Goal: Use online tool/utility: Utilize a website feature to perform a specific function

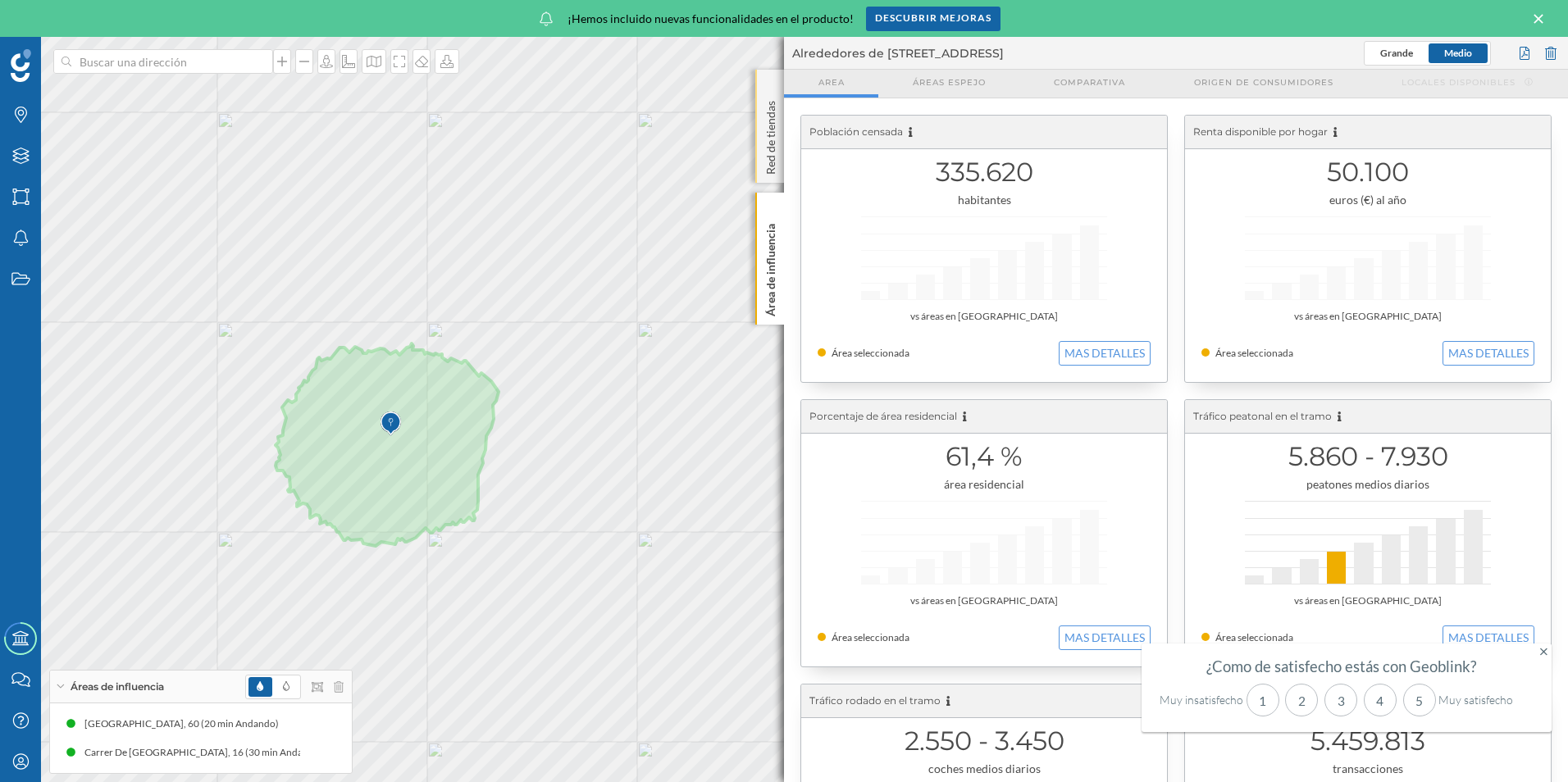
click at [772, 157] on p "Red de tiendas" at bounding box center [771, 134] width 17 height 80
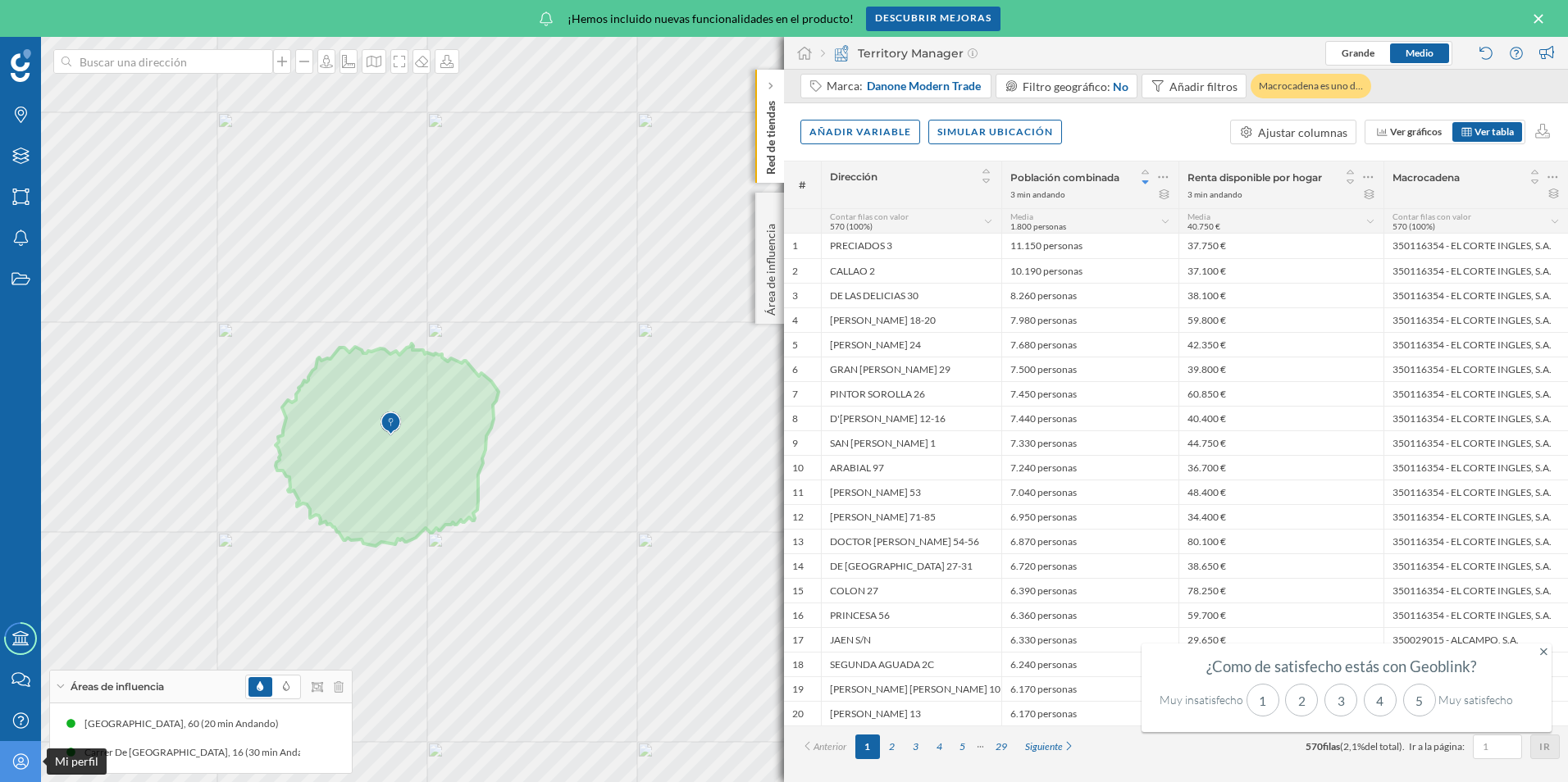
click at [13, 760] on icon "Mi perfil" at bounding box center [20, 762] width 20 height 17
click at [1554, 174] on icon at bounding box center [1553, 177] width 11 height 17
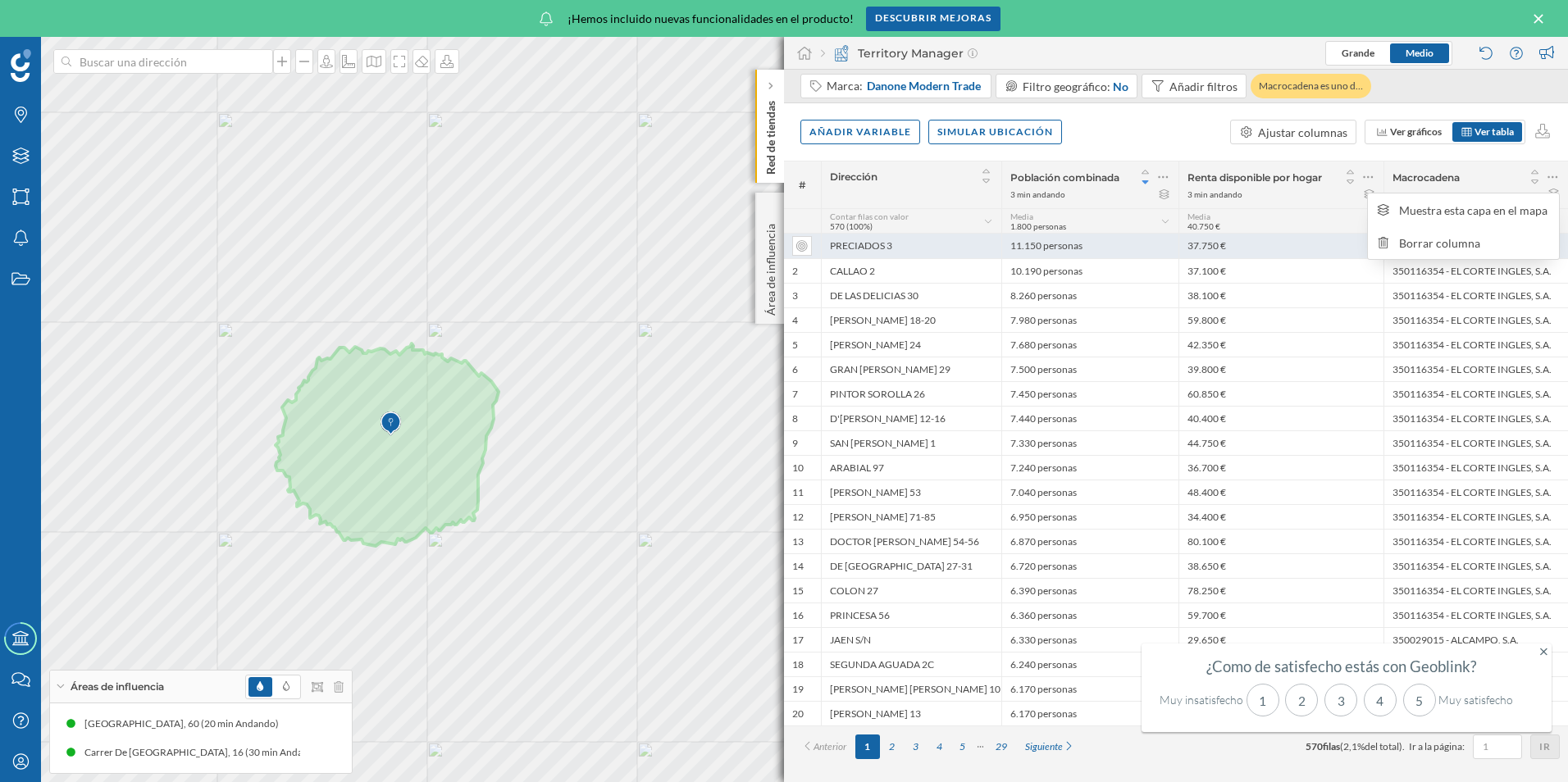
click at [1467, 242] on div "Borrar columna" at bounding box center [1474, 242] width 151 height 17
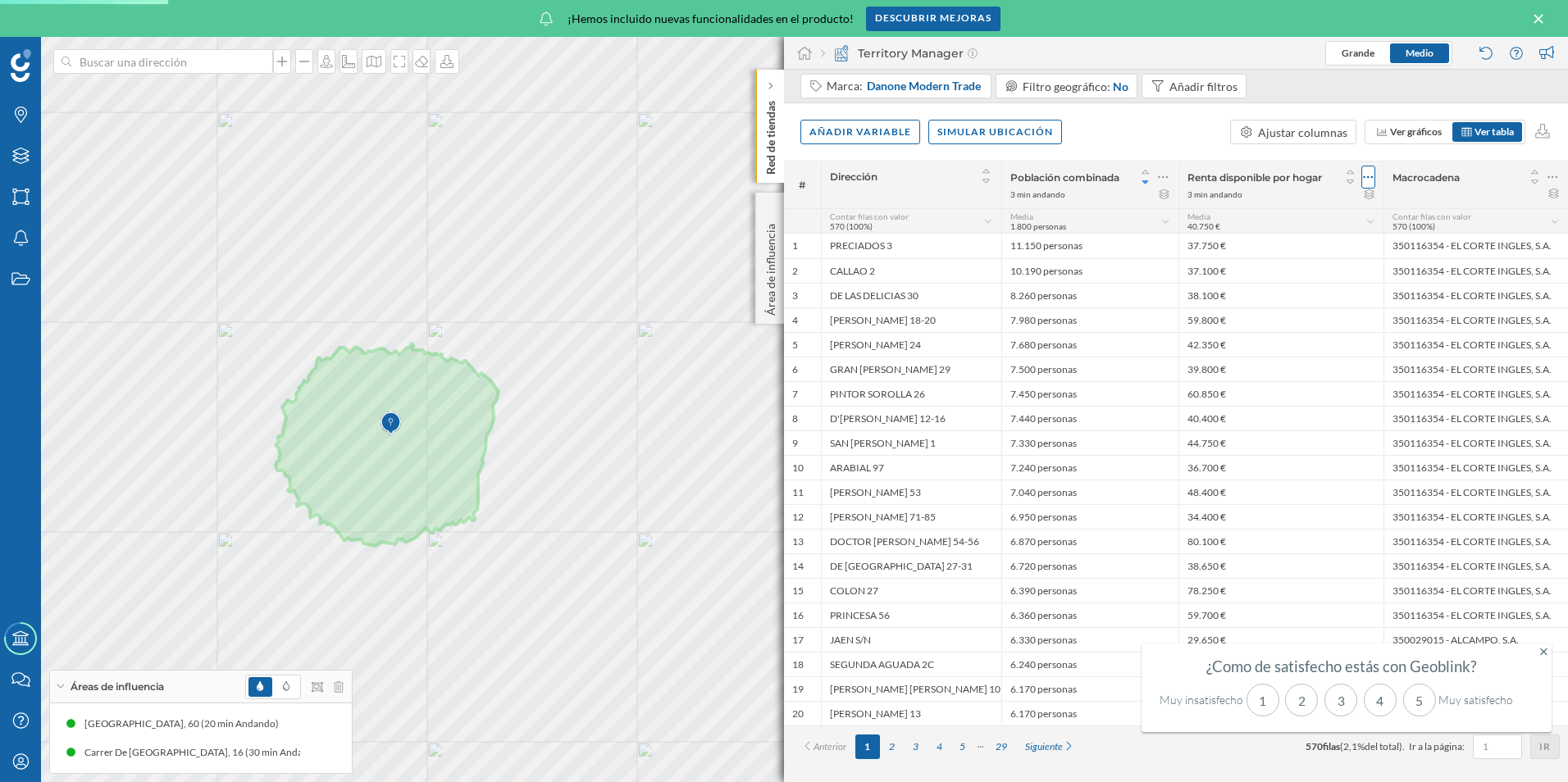
click at [1370, 174] on icon at bounding box center [1369, 177] width 11 height 17
click at [1272, 272] on div "Borrar columna" at bounding box center [1290, 275] width 151 height 17
click at [994, 176] on div "Dirección" at bounding box center [911, 176] width 163 height 21
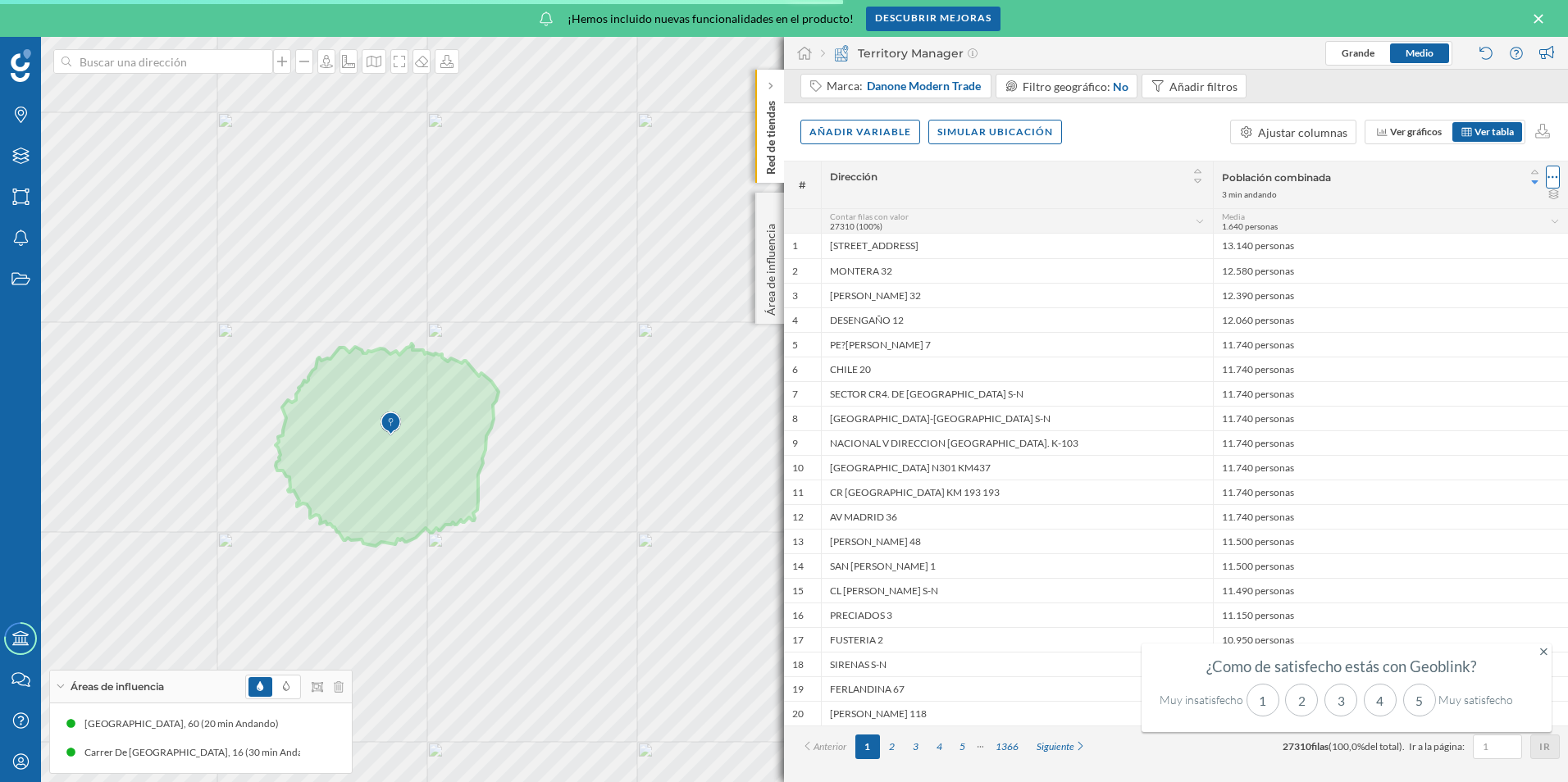
click at [1555, 176] on icon at bounding box center [1553, 177] width 11 height 17
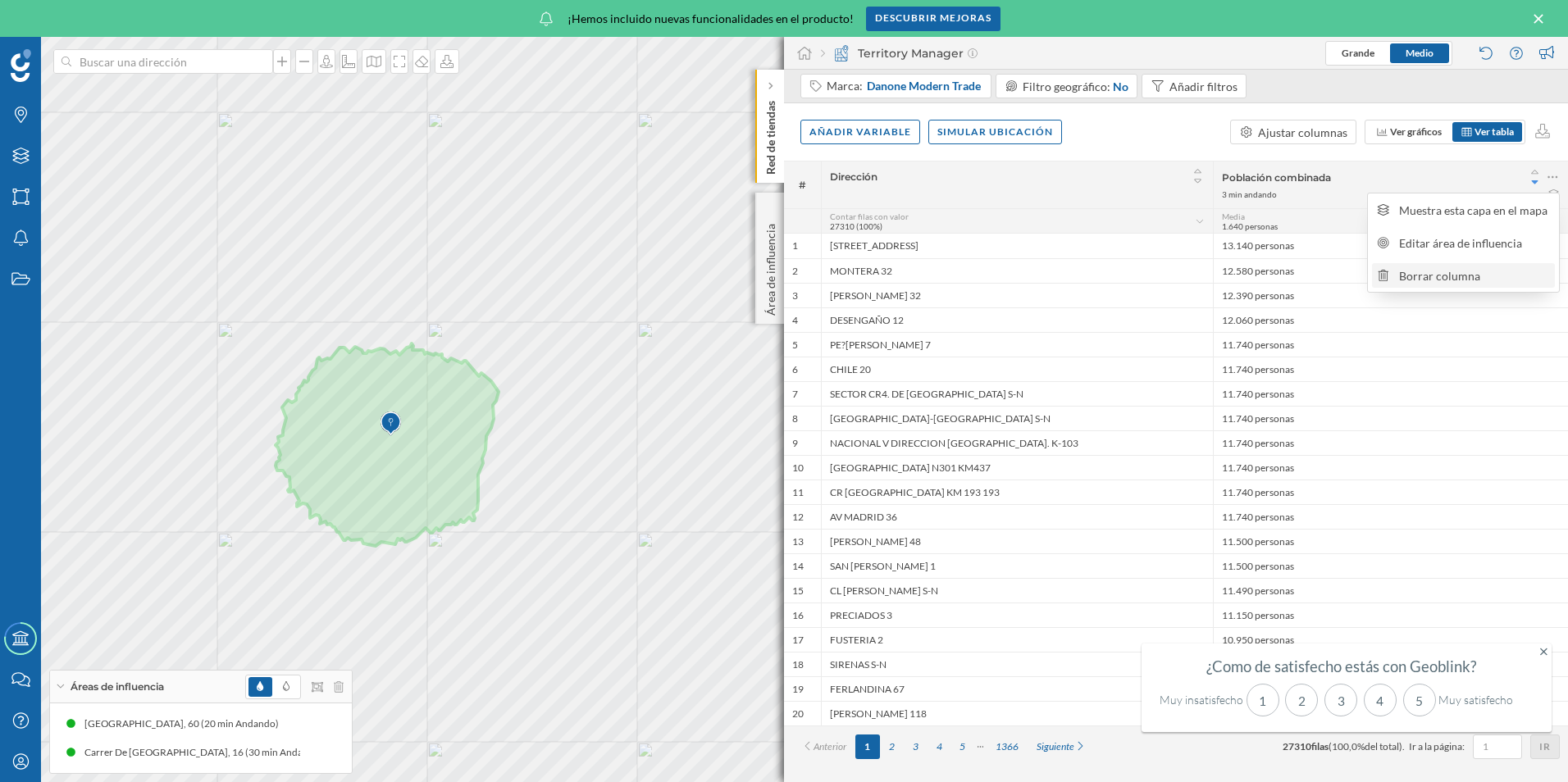
click at [1425, 279] on div "Borrar columna" at bounding box center [1474, 275] width 151 height 17
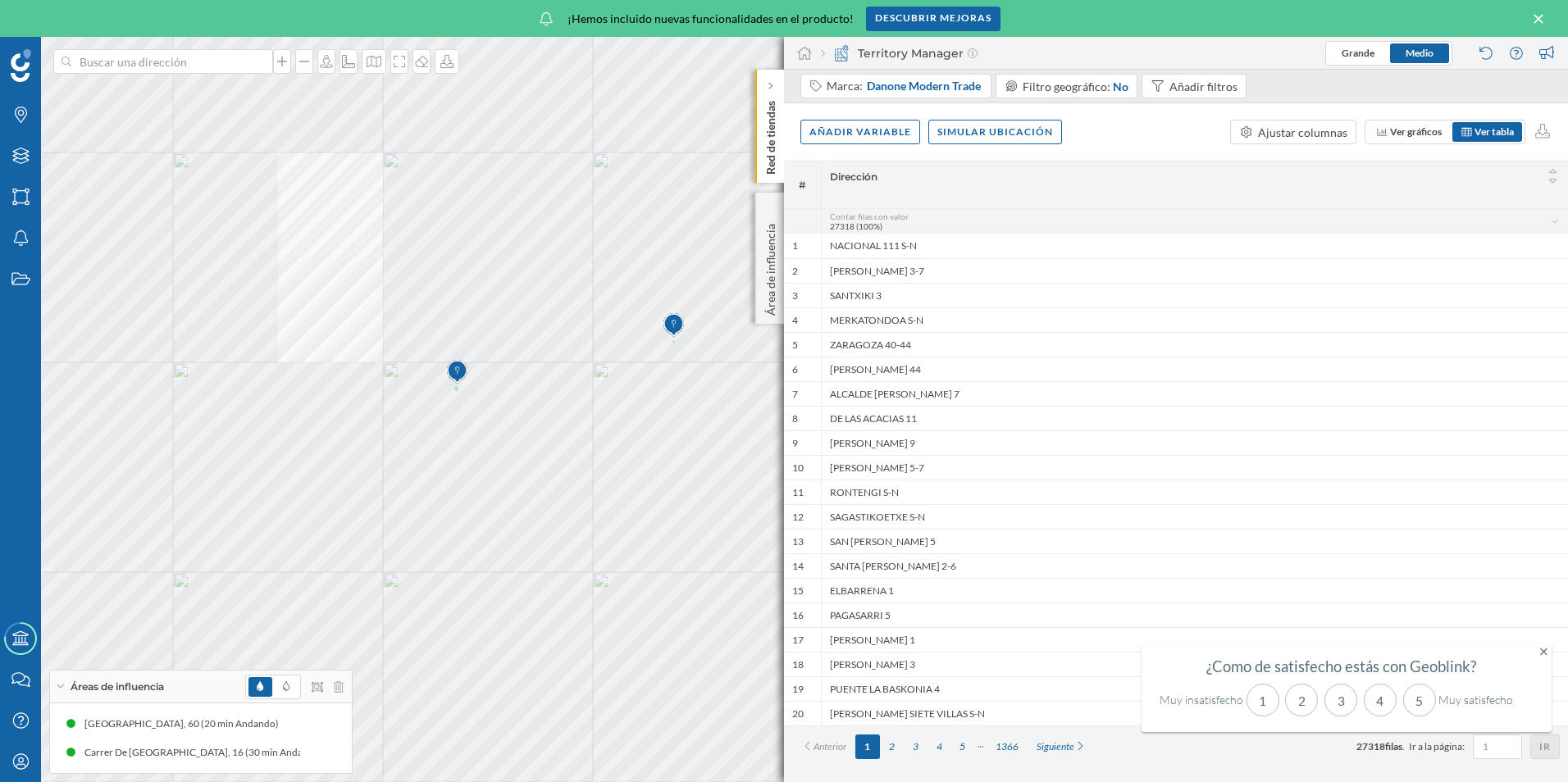
drag, startPoint x: 346, startPoint y: 379, endPoint x: 450, endPoint y: 362, distance: 105.4
click at [450, 362] on img at bounding box center [457, 372] width 20 height 33
click at [342, 689] on icon at bounding box center [338, 686] width 10 height 12
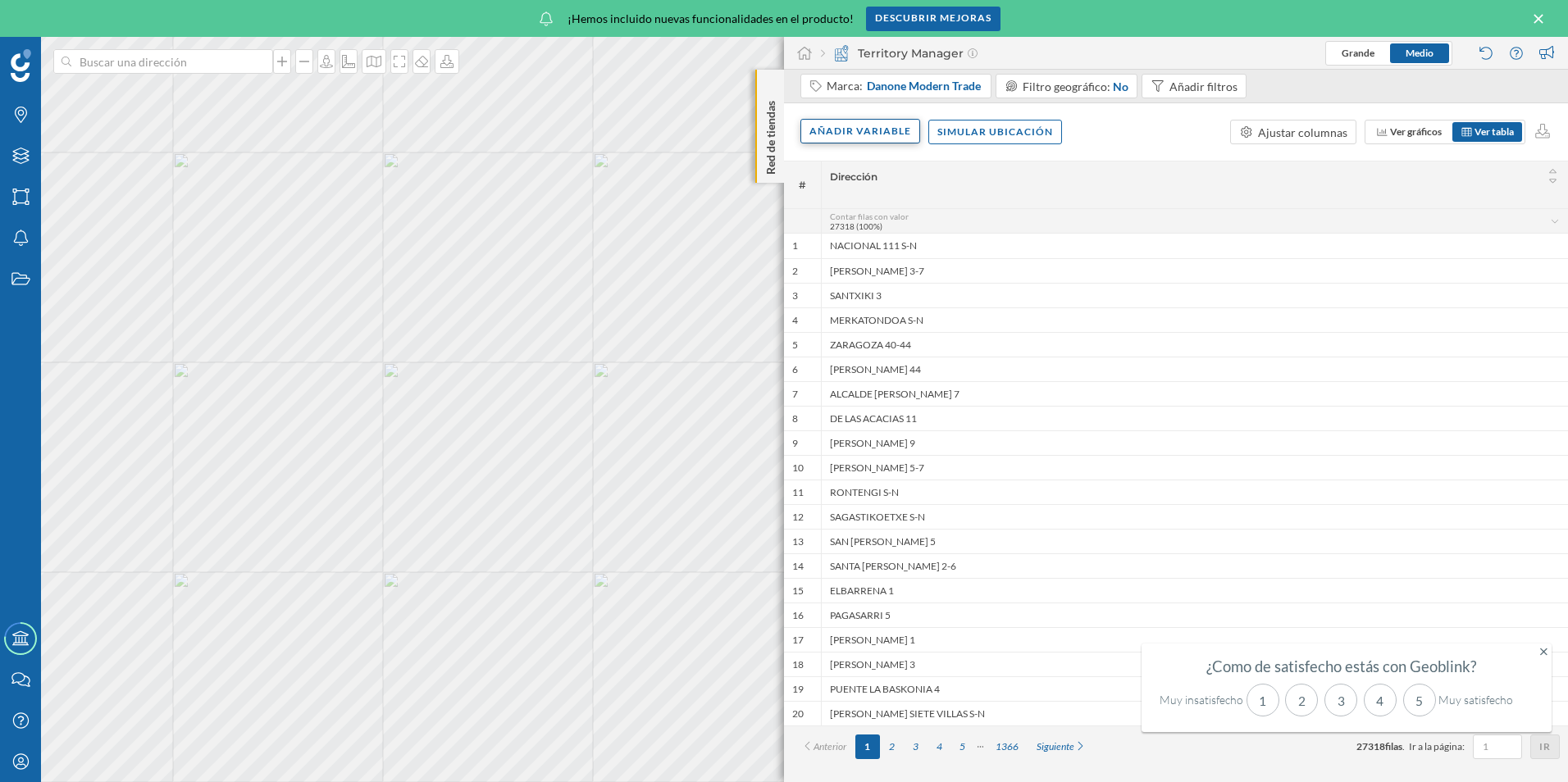
click at [848, 127] on div "Añadir variable" at bounding box center [860, 131] width 119 height 25
click at [965, 202] on div "Variables externas" at bounding box center [891, 198] width 163 height 17
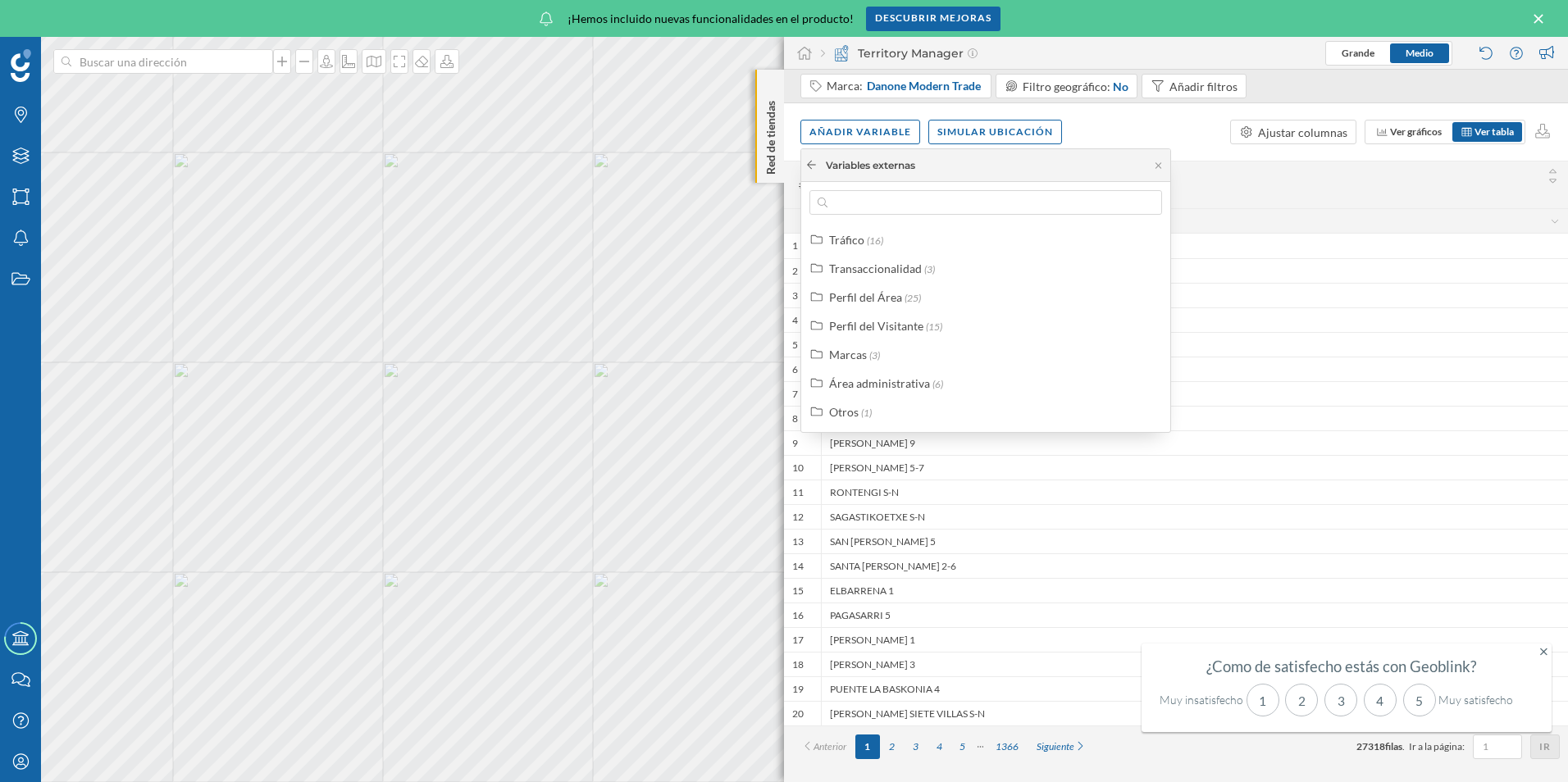
click at [809, 163] on icon at bounding box center [811, 165] width 12 height 10
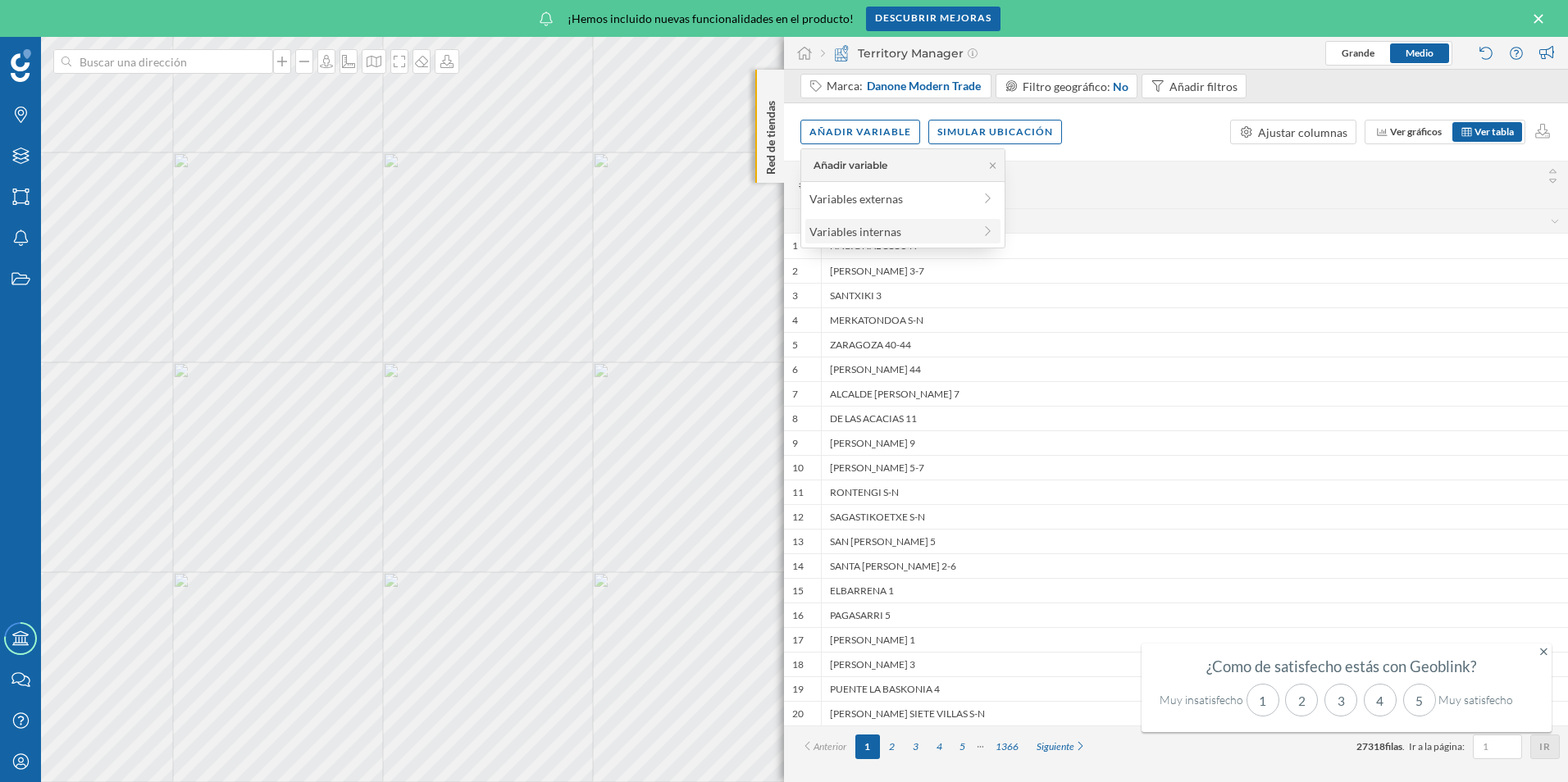
click at [972, 235] on div "Variables internas" at bounding box center [891, 231] width 163 height 17
click at [812, 160] on icon at bounding box center [811, 165] width 12 height 10
click at [886, 197] on div "Variables externas" at bounding box center [891, 198] width 163 height 17
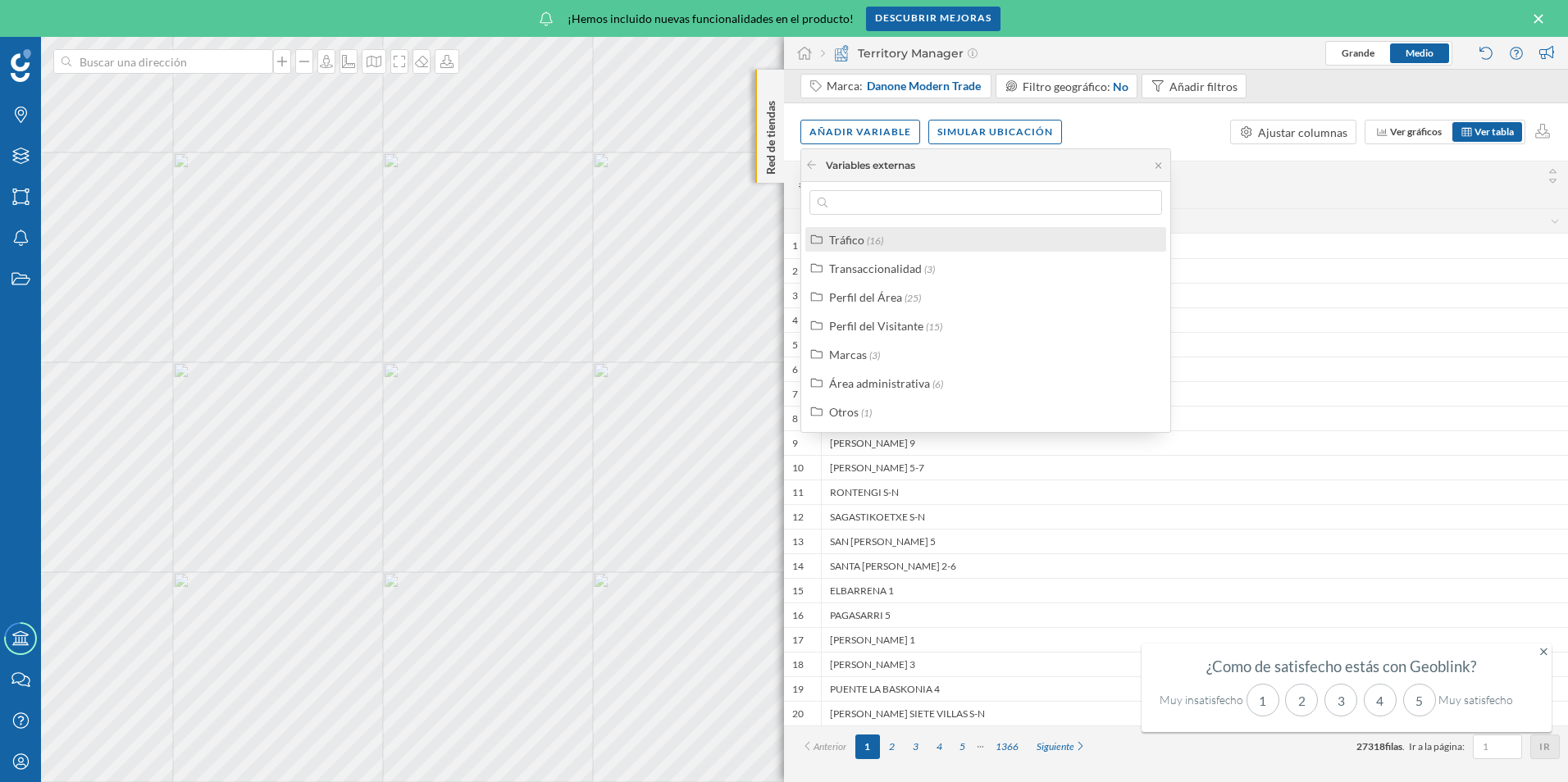
click at [842, 242] on div "Tráfico" at bounding box center [847, 240] width 35 height 14
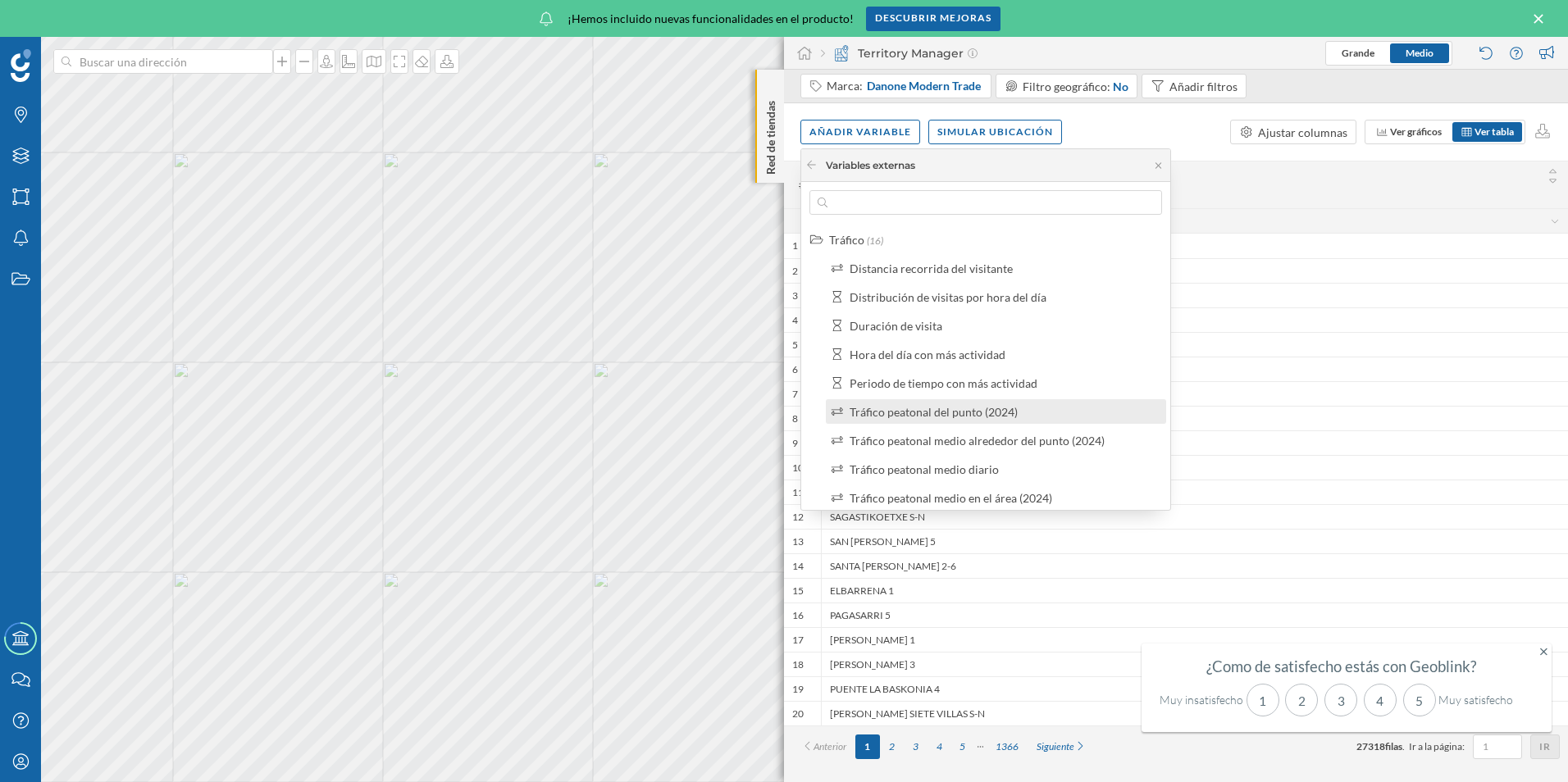
click at [884, 407] on div "Tráfico peatonal del punto (2024)" at bounding box center [934, 412] width 168 height 14
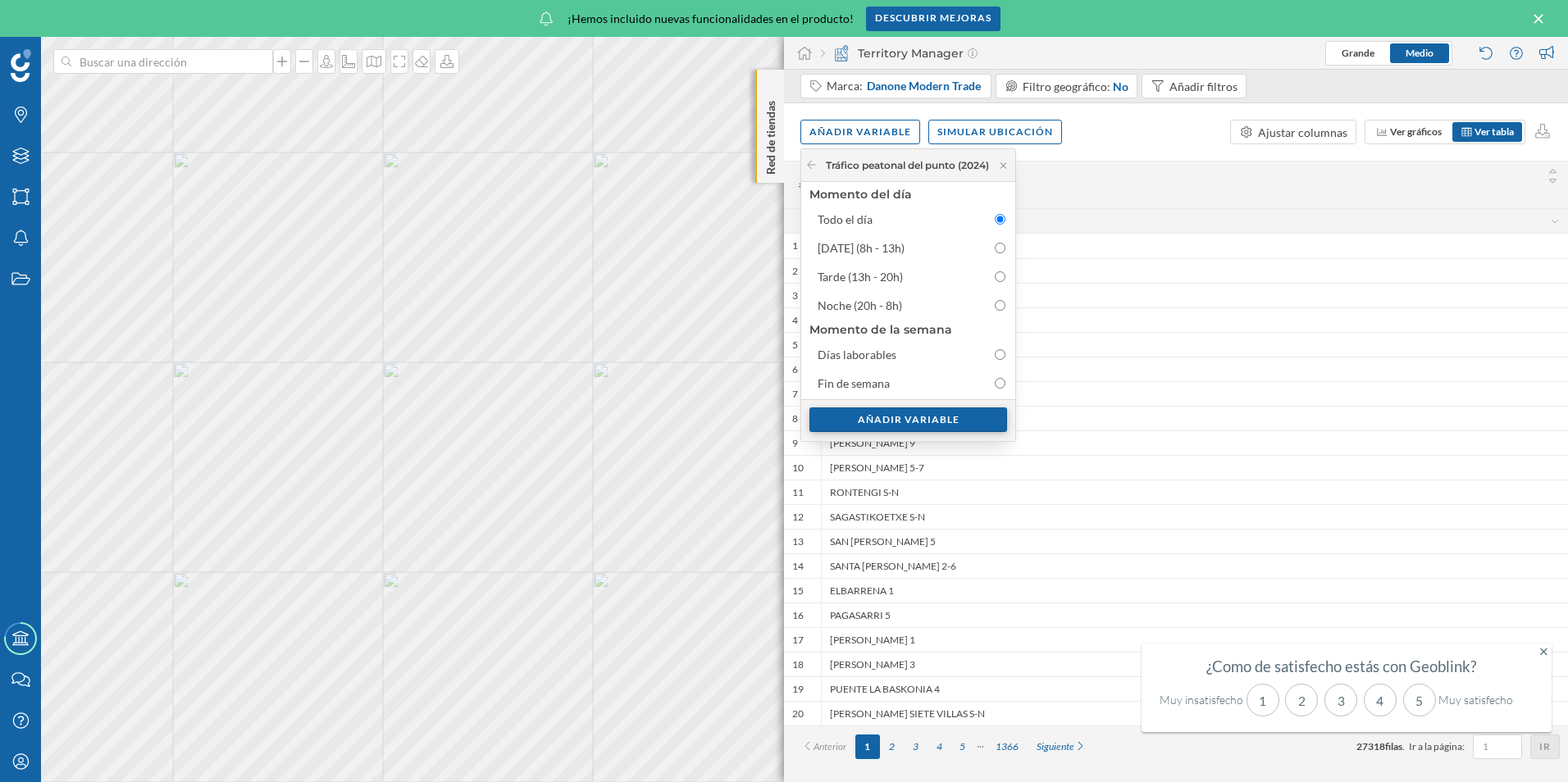
click at [921, 418] on div "Añadir variable" at bounding box center [908, 420] width 197 height 25
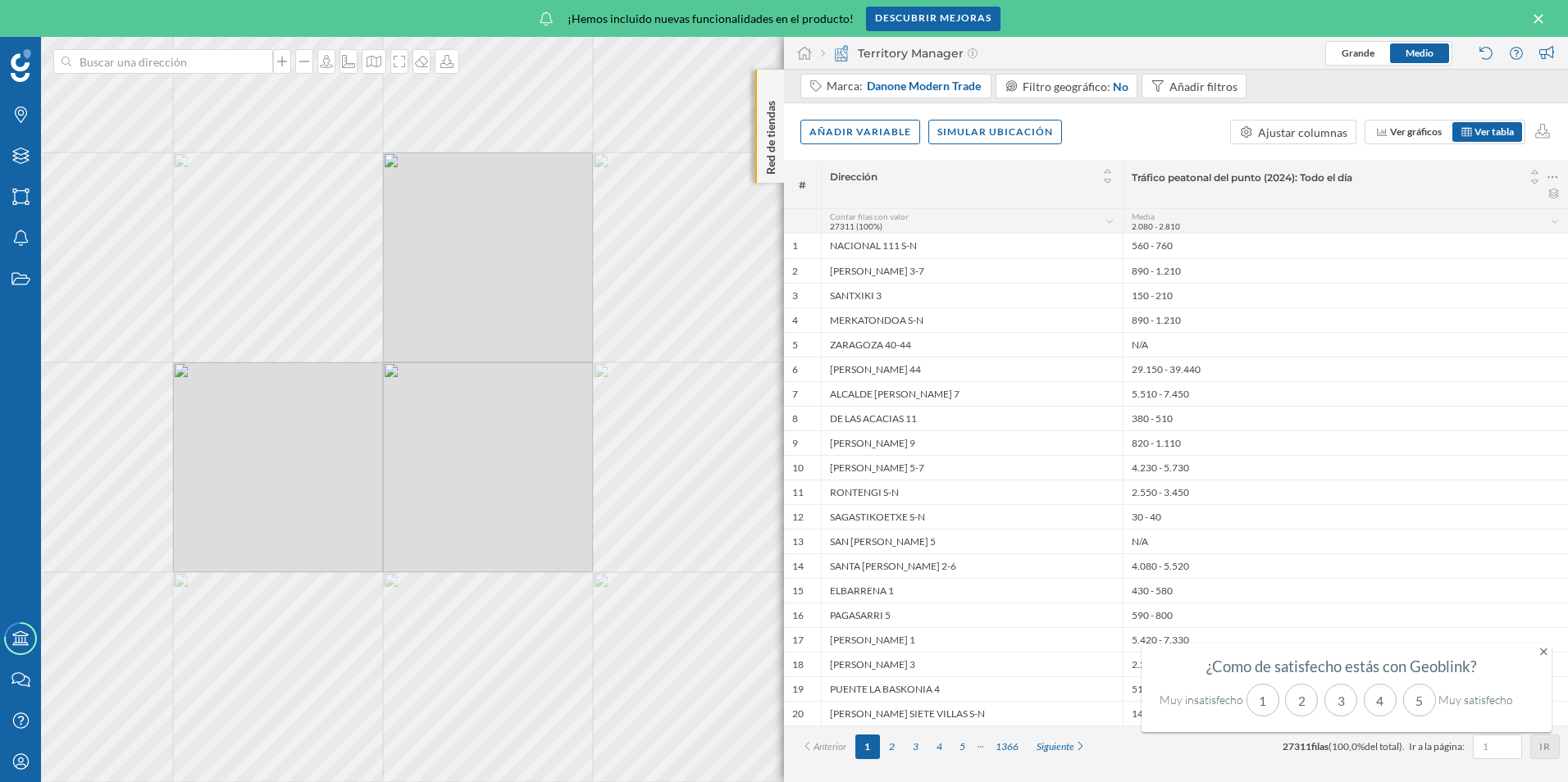
click at [1543, 651] on icon at bounding box center [1544, 651] width 7 height 12
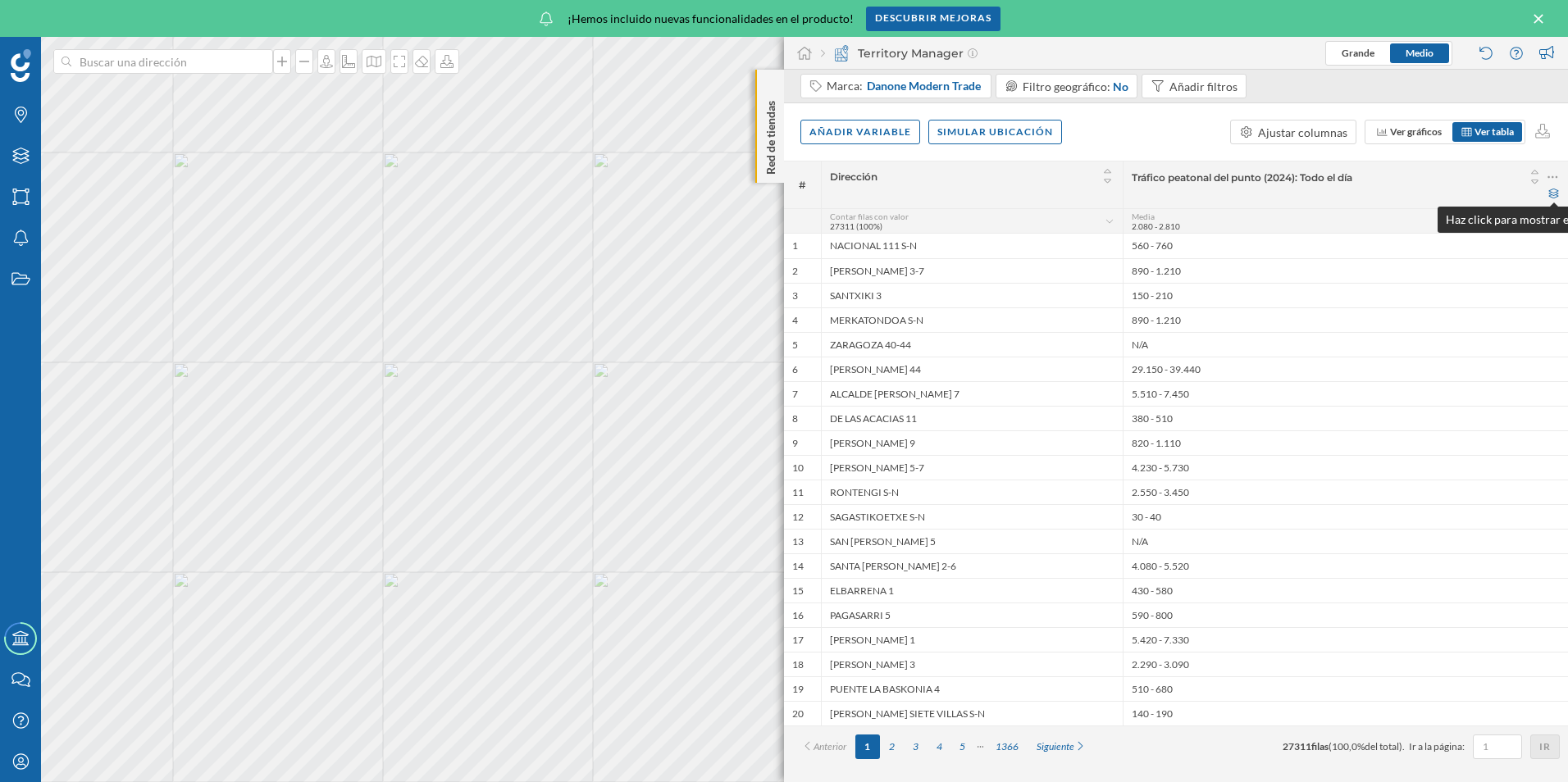
click at [1551, 196] on icon at bounding box center [1554, 193] width 12 height 10
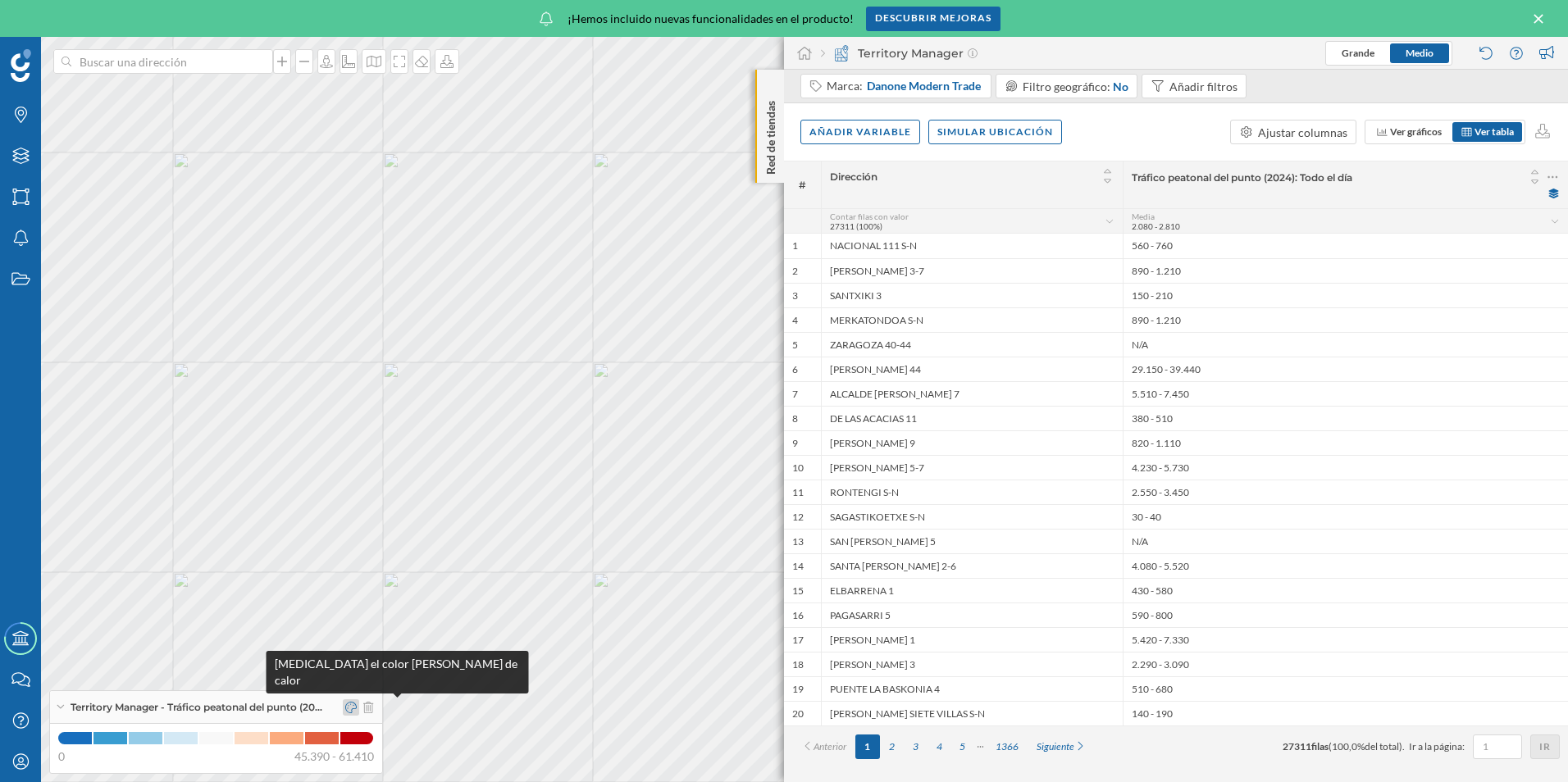
click at [354, 712] on icon at bounding box center [350, 707] width 12 height 12
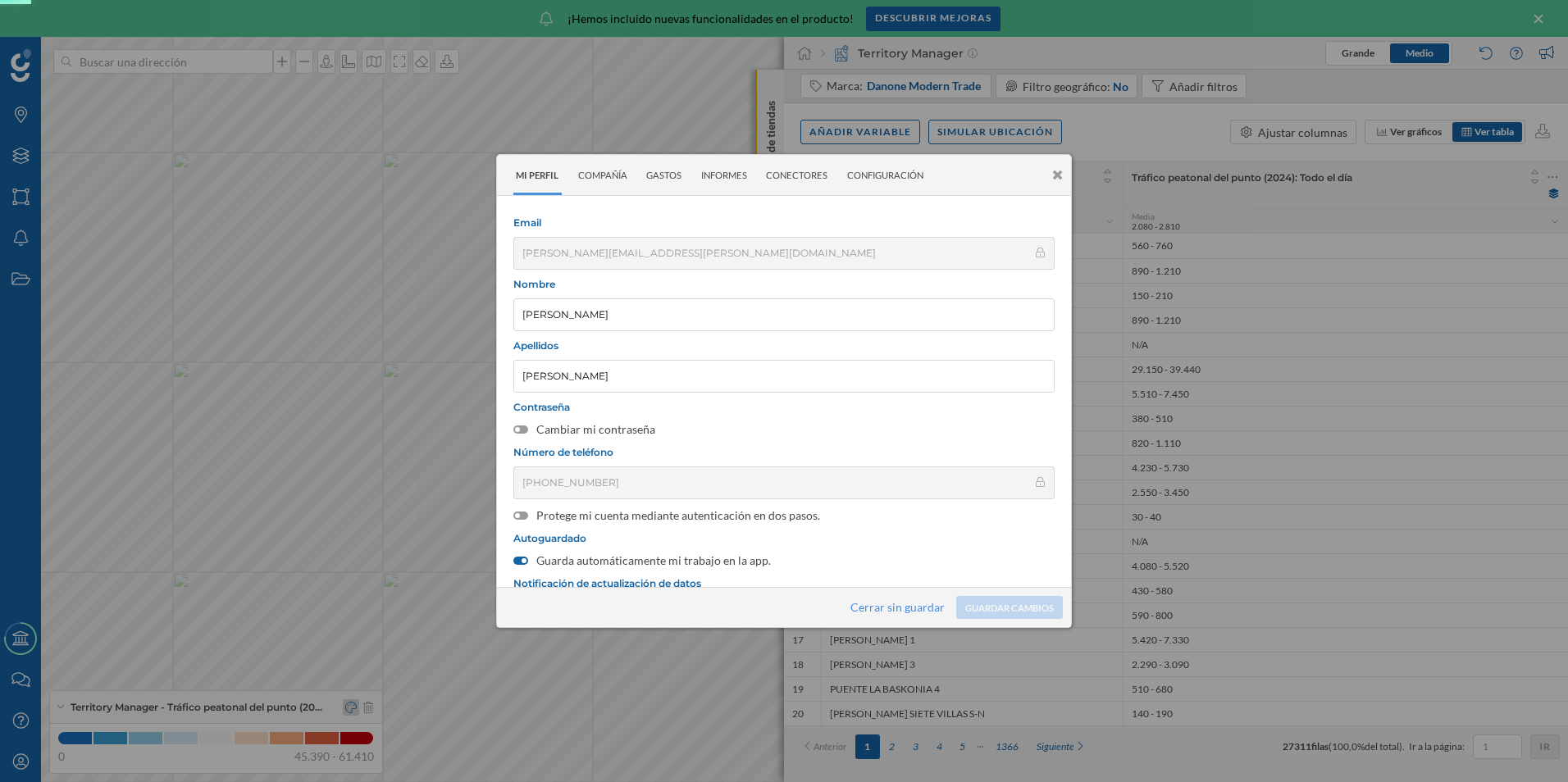
scroll to position [211, 0]
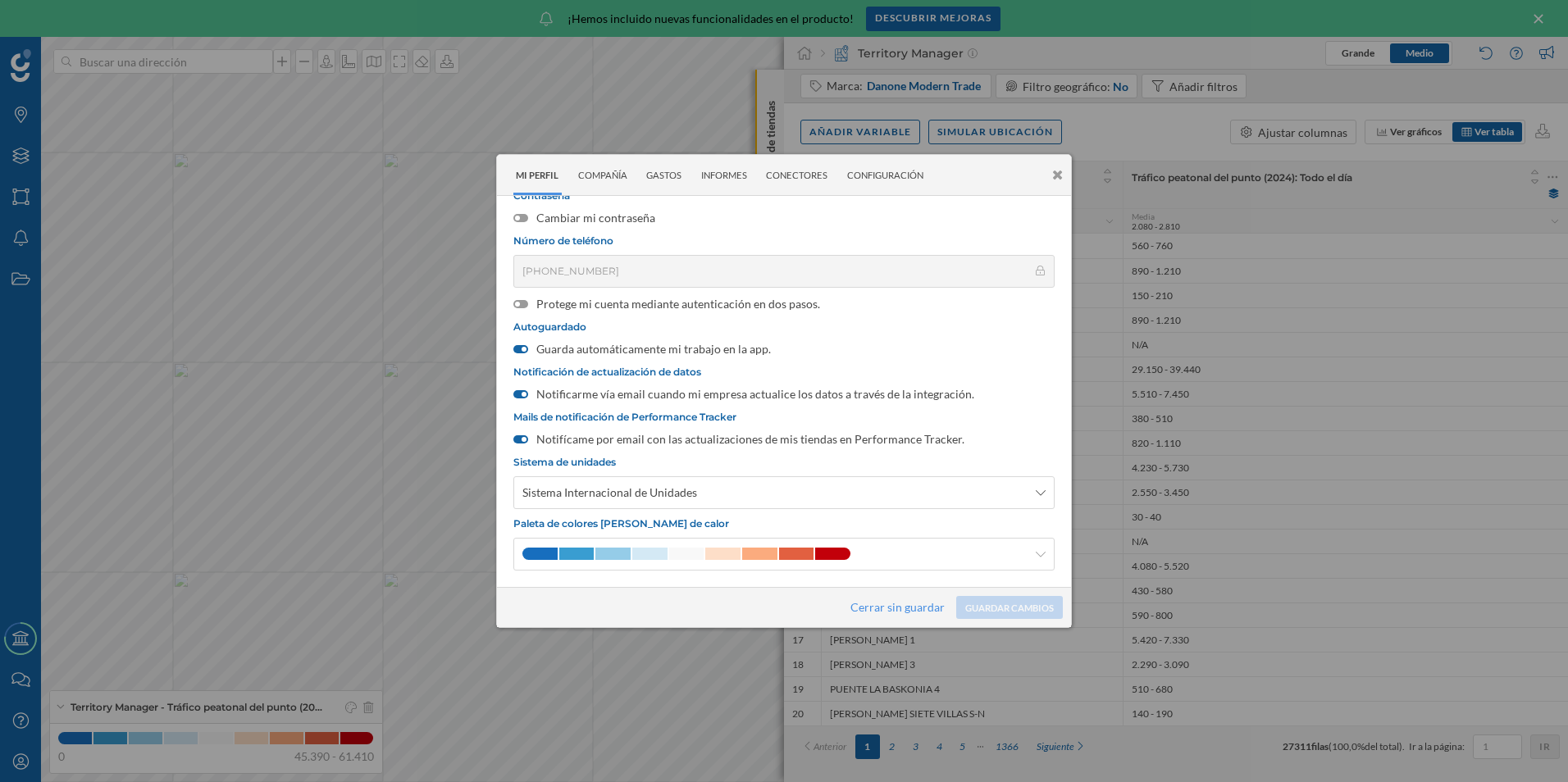
drag, startPoint x: 1065, startPoint y: 174, endPoint x: 1014, endPoint y: 204, distance: 59.2
click at [1065, 173] on div "Mi perfil Compañía [GEOGRAPHIC_DATA] Informes Conectores Configuración" at bounding box center [784, 175] width 574 height 41
click at [1057, 176] on icon at bounding box center [1057, 175] width 11 height 14
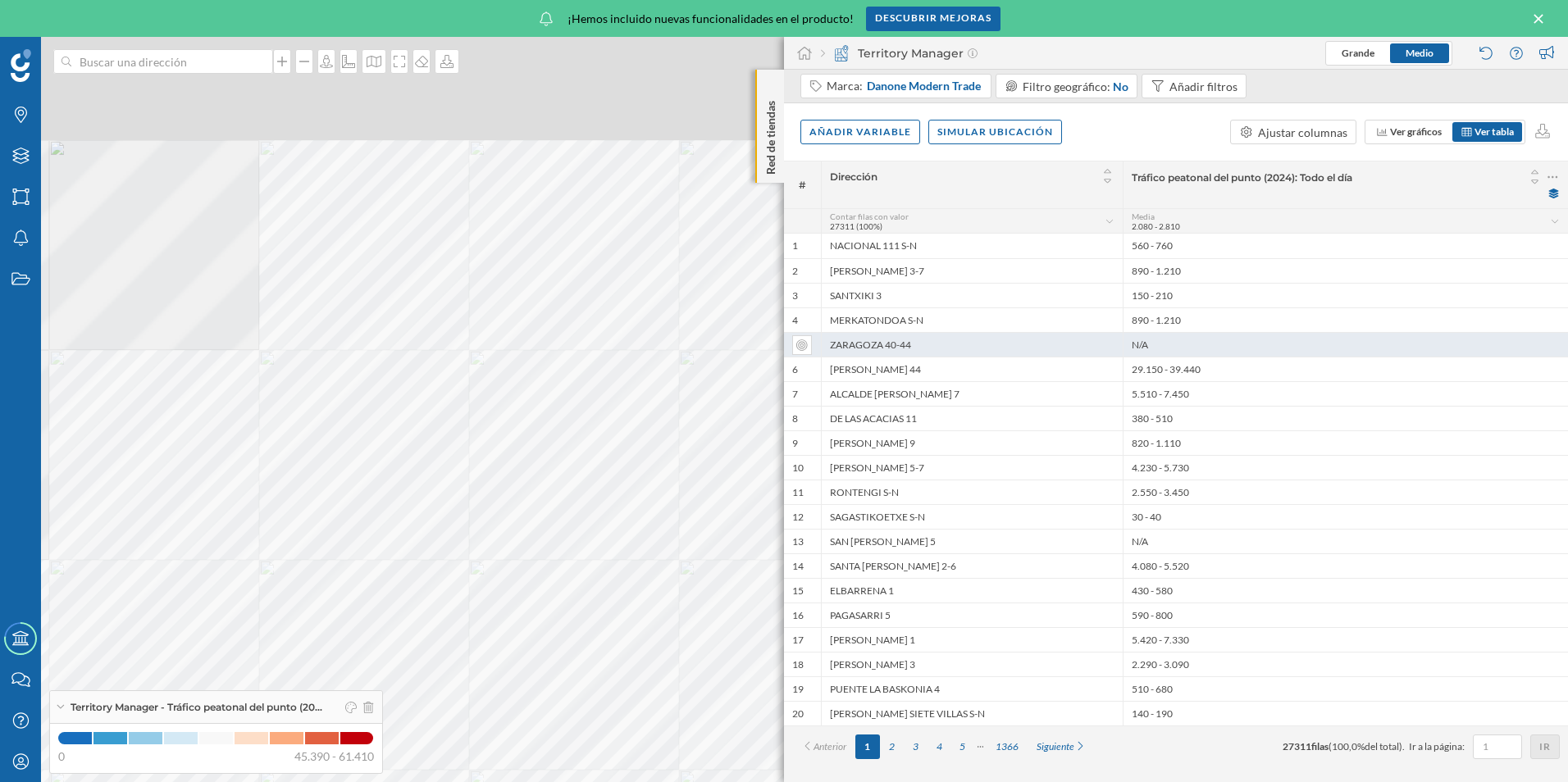
click at [1227, 314] on div at bounding box center [1227, 314] width 0 height 0
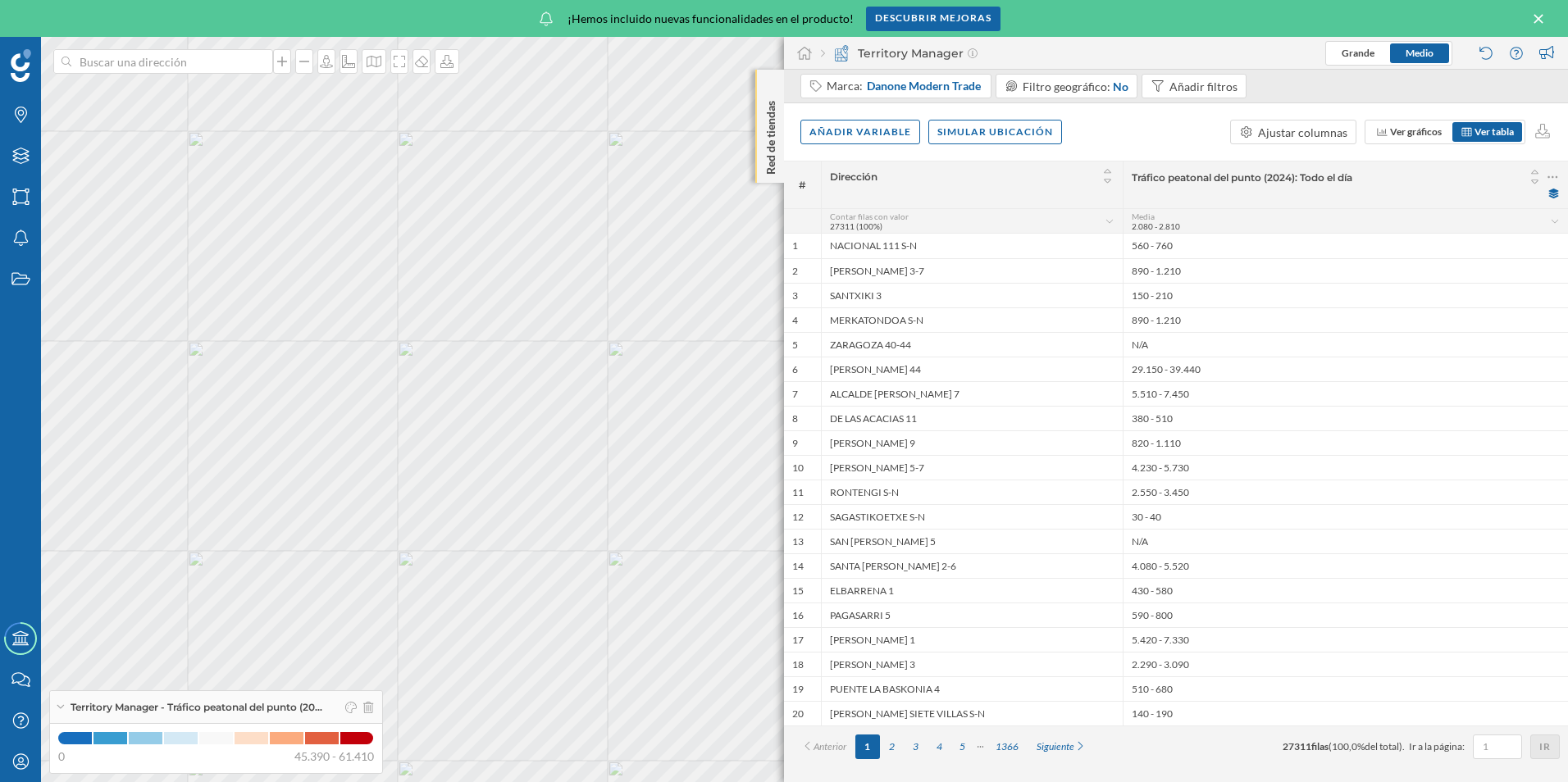
click at [763, 86] on div "Red de tiendas" at bounding box center [770, 126] width 28 height 113
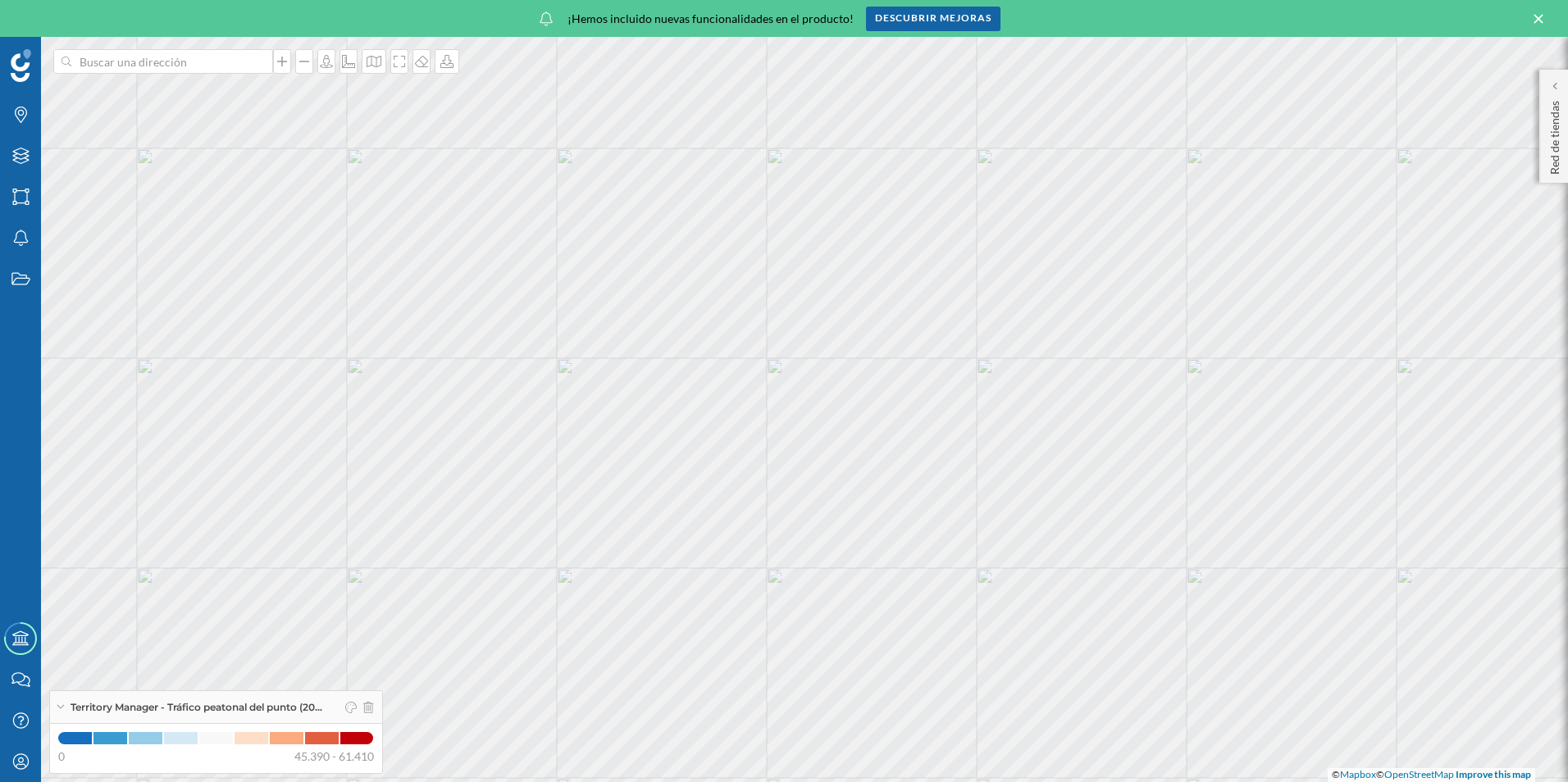
drag, startPoint x: 1556, startPoint y: 89, endPoint x: 1540, endPoint y: 98, distance: 18.4
click at [1556, 89] on icon at bounding box center [1555, 86] width 5 height 8
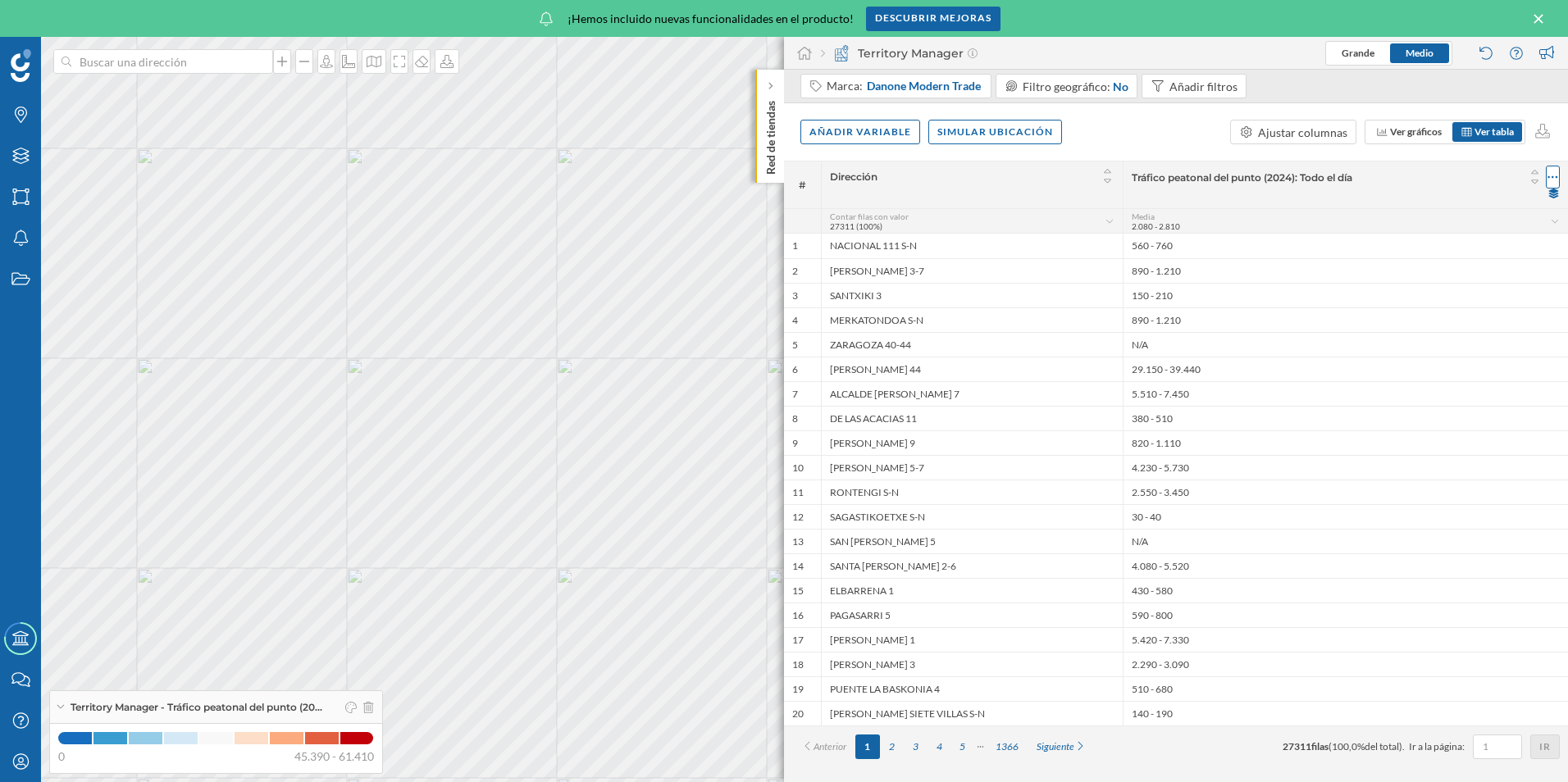
click at [1558, 178] on div at bounding box center [1553, 177] width 14 height 23
click at [1448, 252] on div "Borrar columna" at bounding box center [1449, 242] width 211 height 25
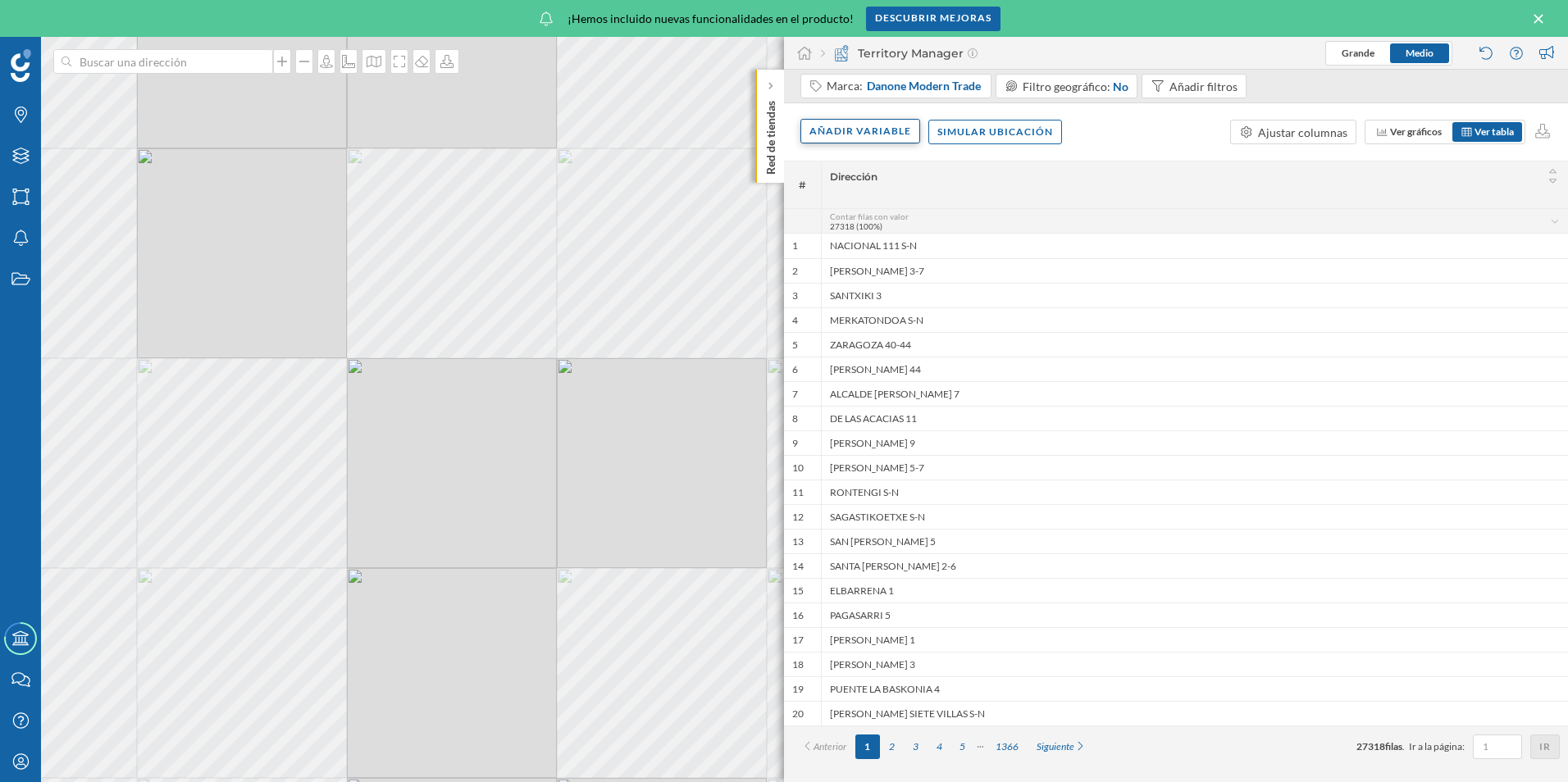
click at [852, 130] on div "Añadir variable" at bounding box center [860, 131] width 119 height 25
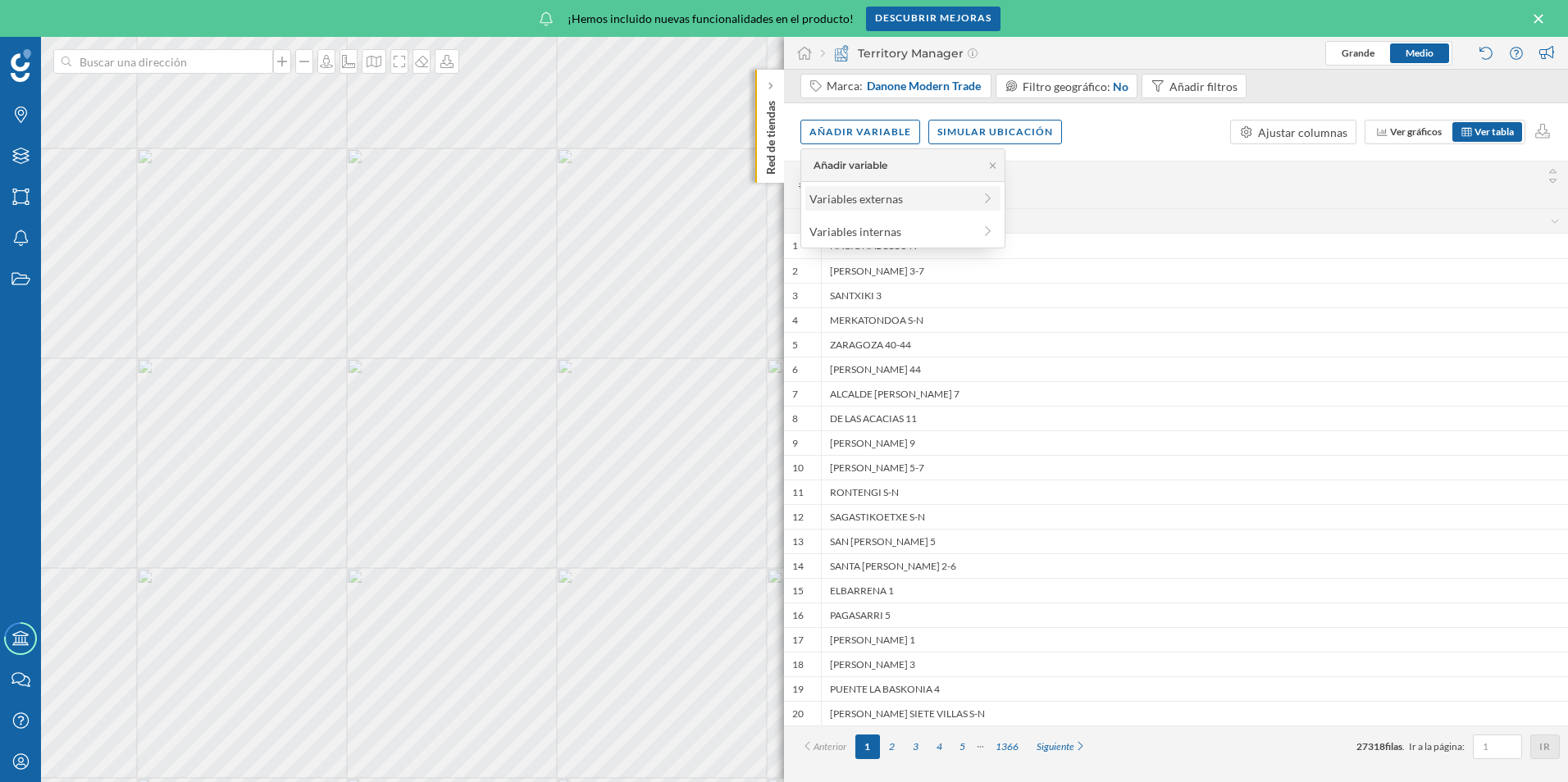
click at [878, 204] on div "Variables externas" at bounding box center [891, 198] width 163 height 17
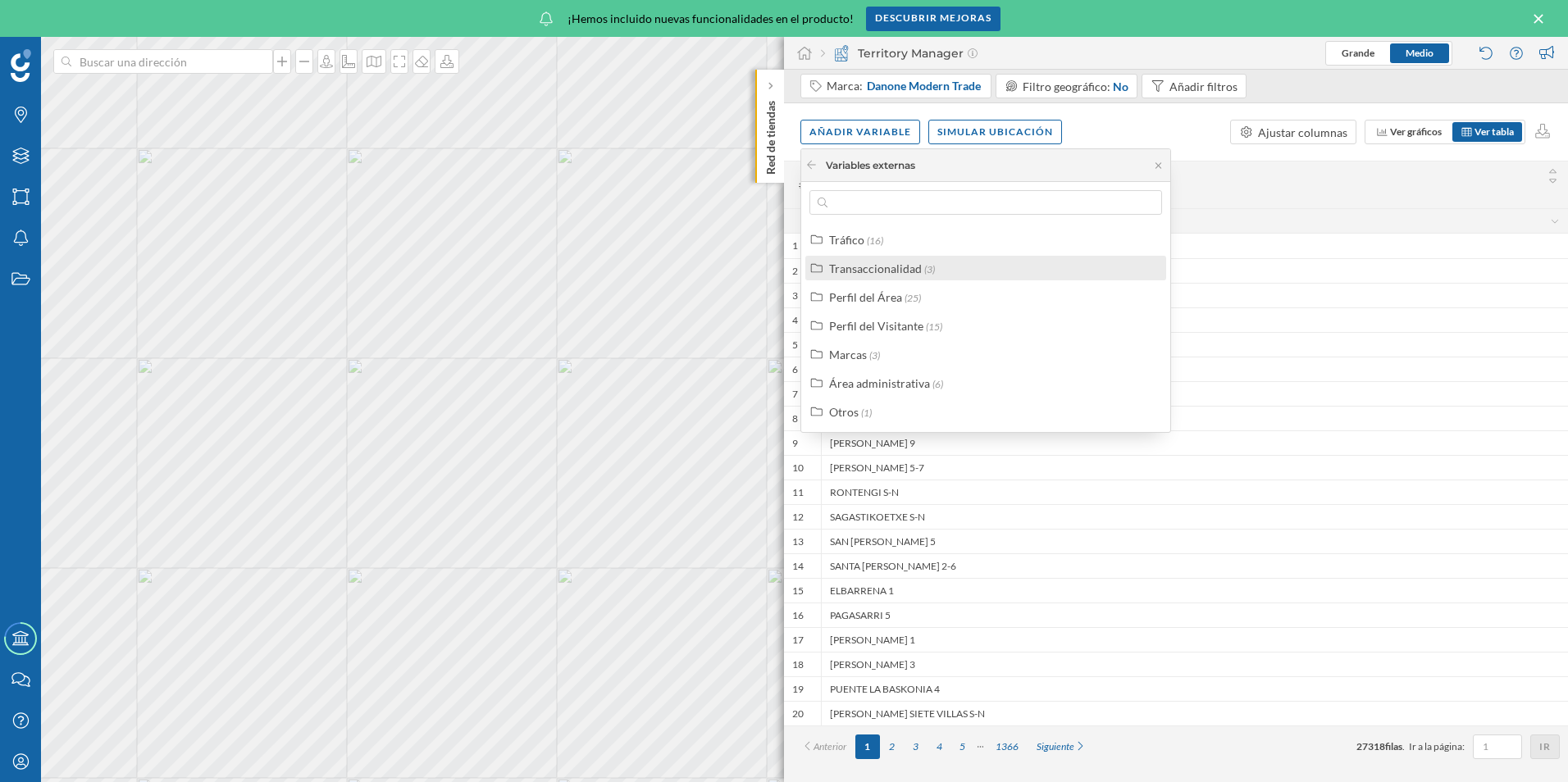
click at [844, 267] on div "Transaccionalidad" at bounding box center [875, 269] width 93 height 14
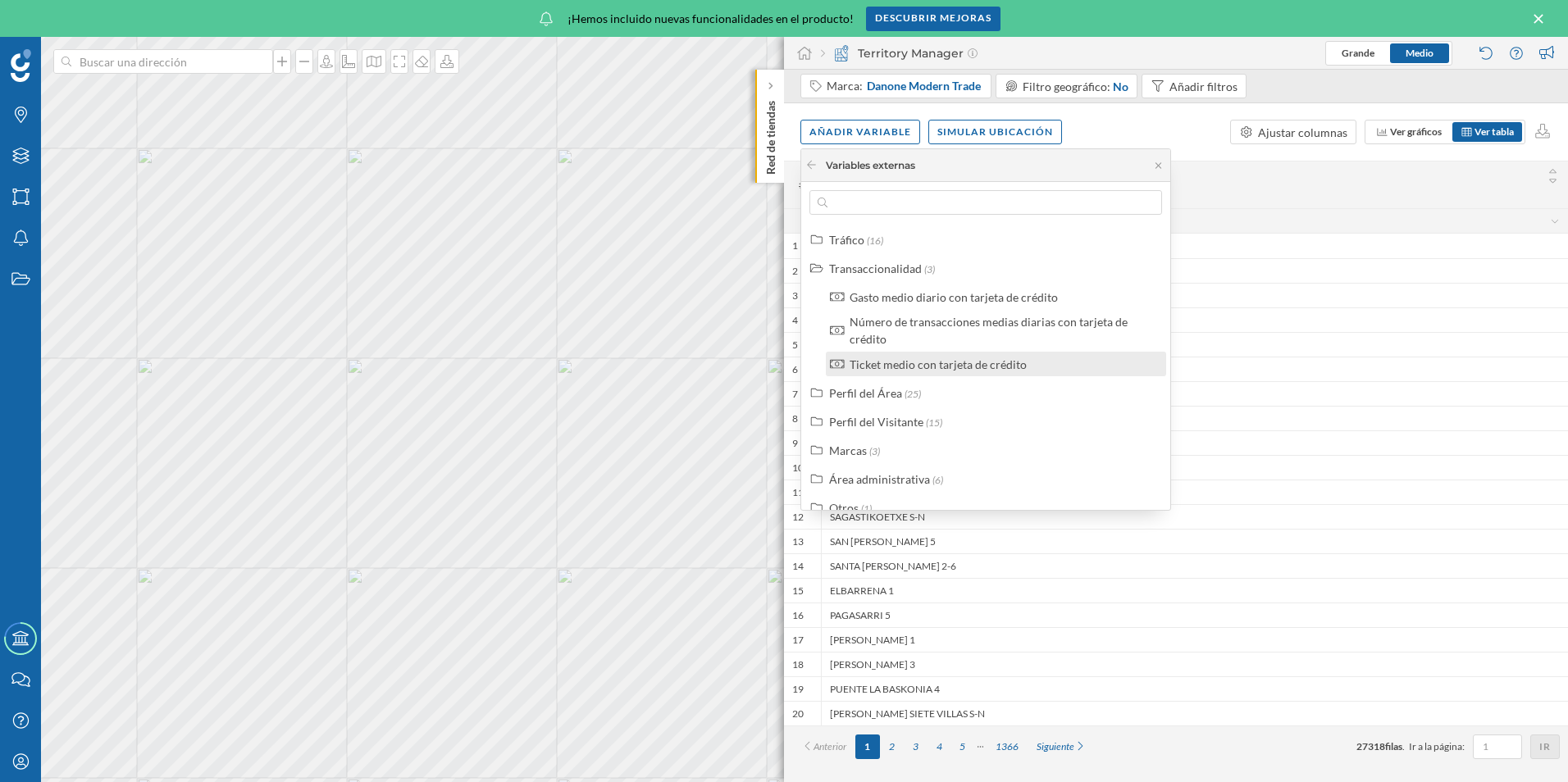
click at [885, 362] on div "Ticket medio con tarjeta de crédito" at bounding box center [938, 364] width 177 height 14
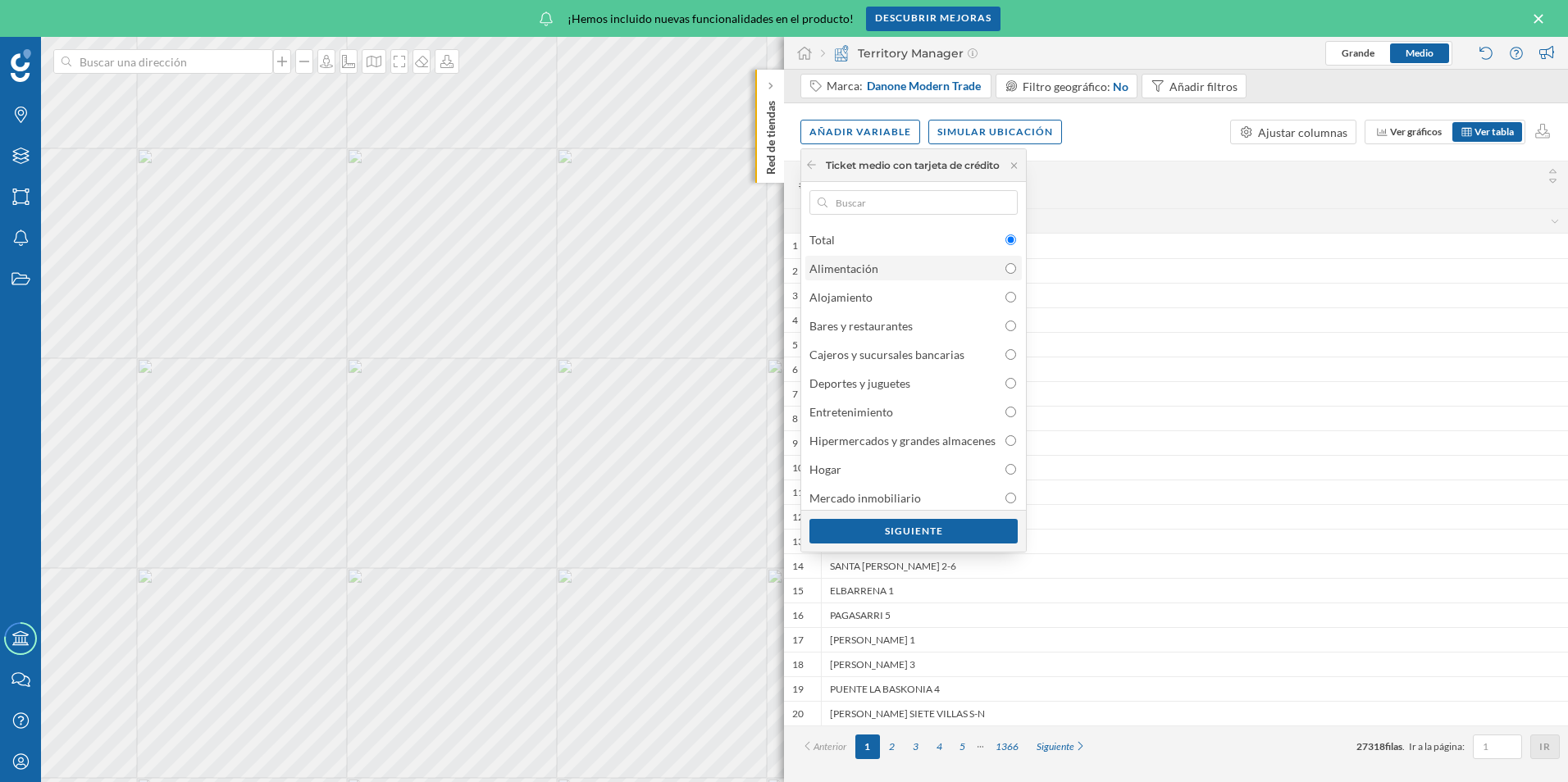
click at [1013, 266] on input "radio" at bounding box center [1011, 269] width 11 height 11
radio input "true"
click at [903, 522] on div "Siguiente" at bounding box center [913, 532] width 208 height 25
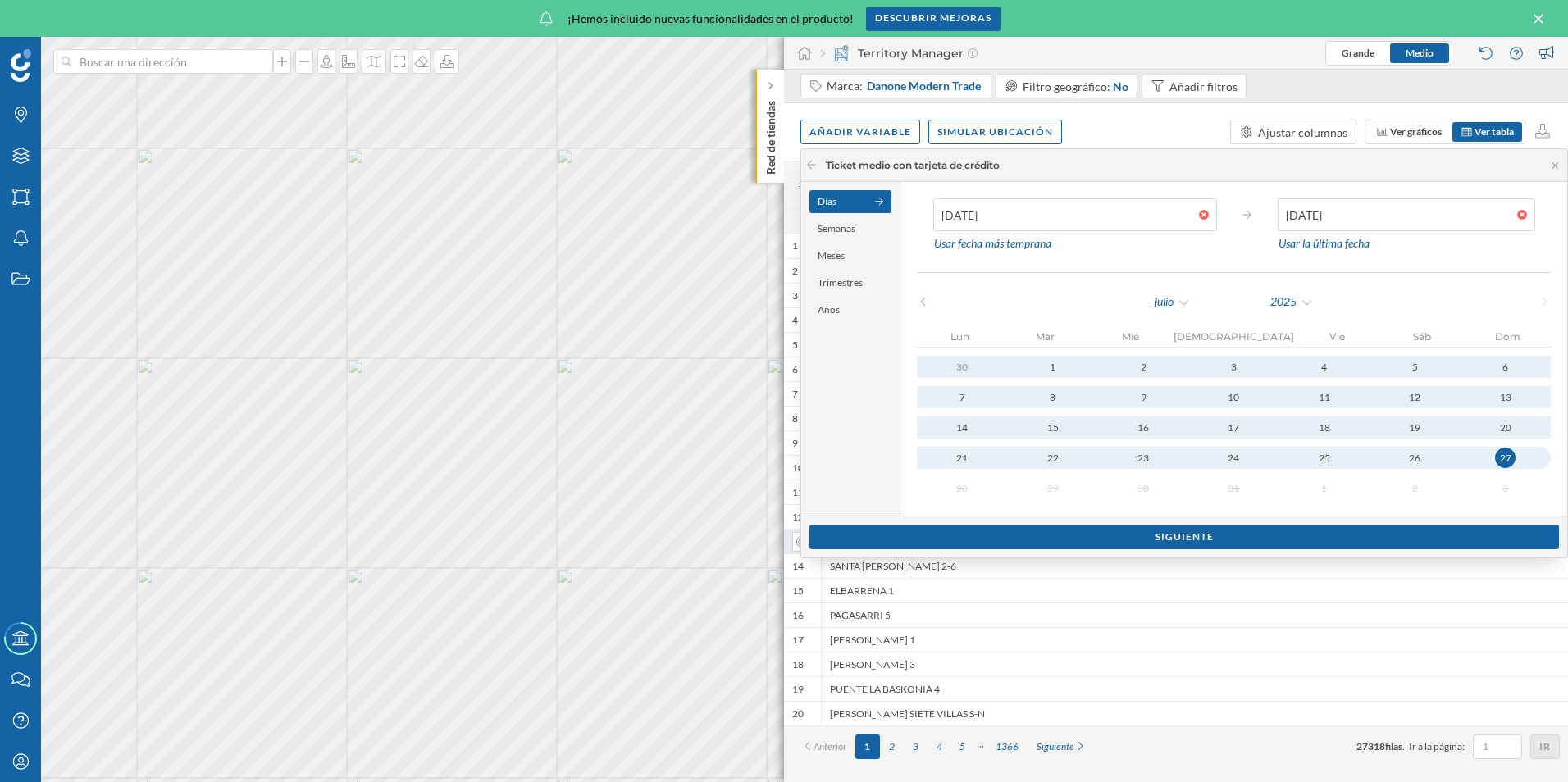
click at [1147, 530] on div "Siguiente" at bounding box center [1184, 537] width 749 height 25
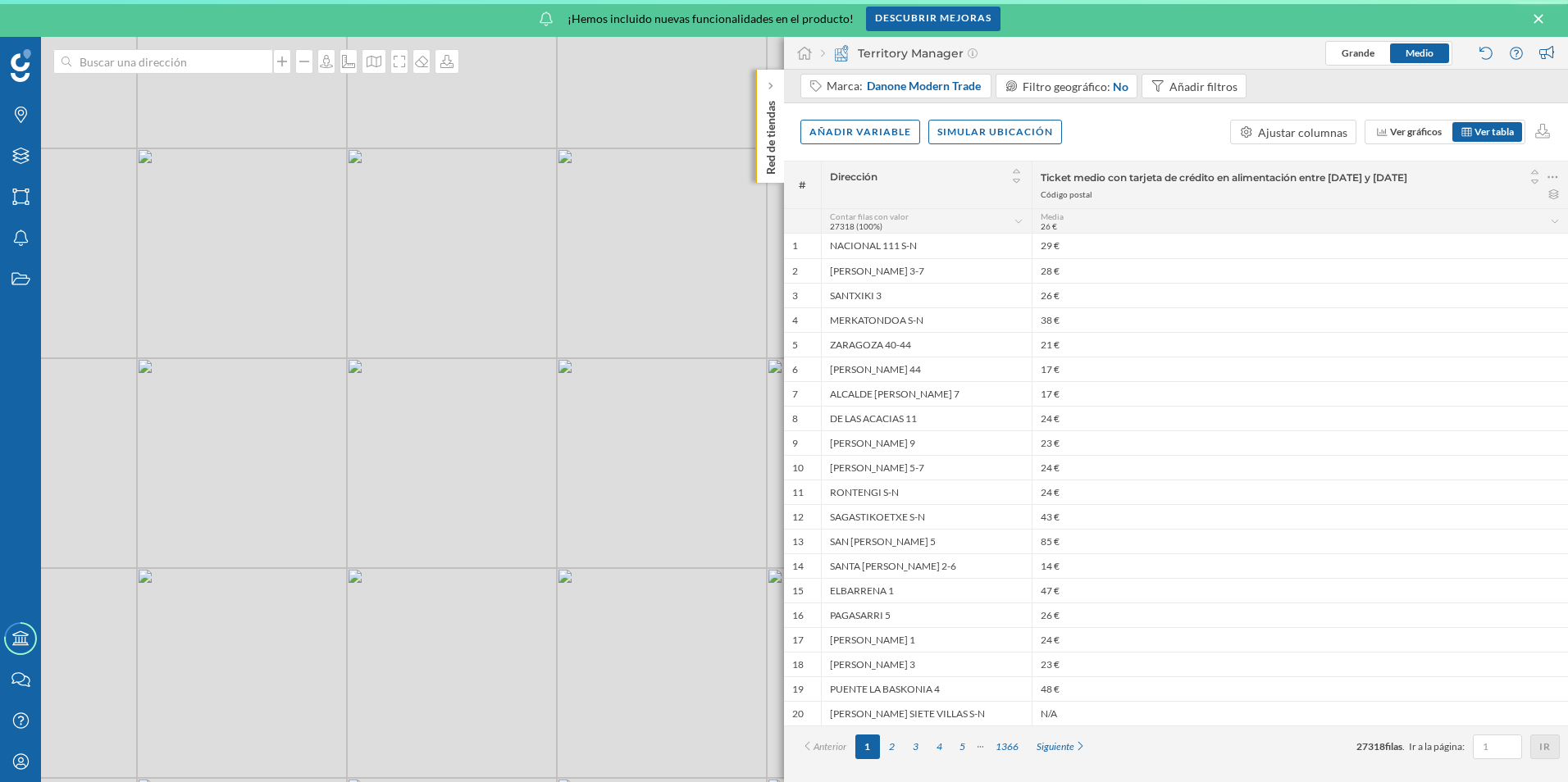
scroll to position [0, 0]
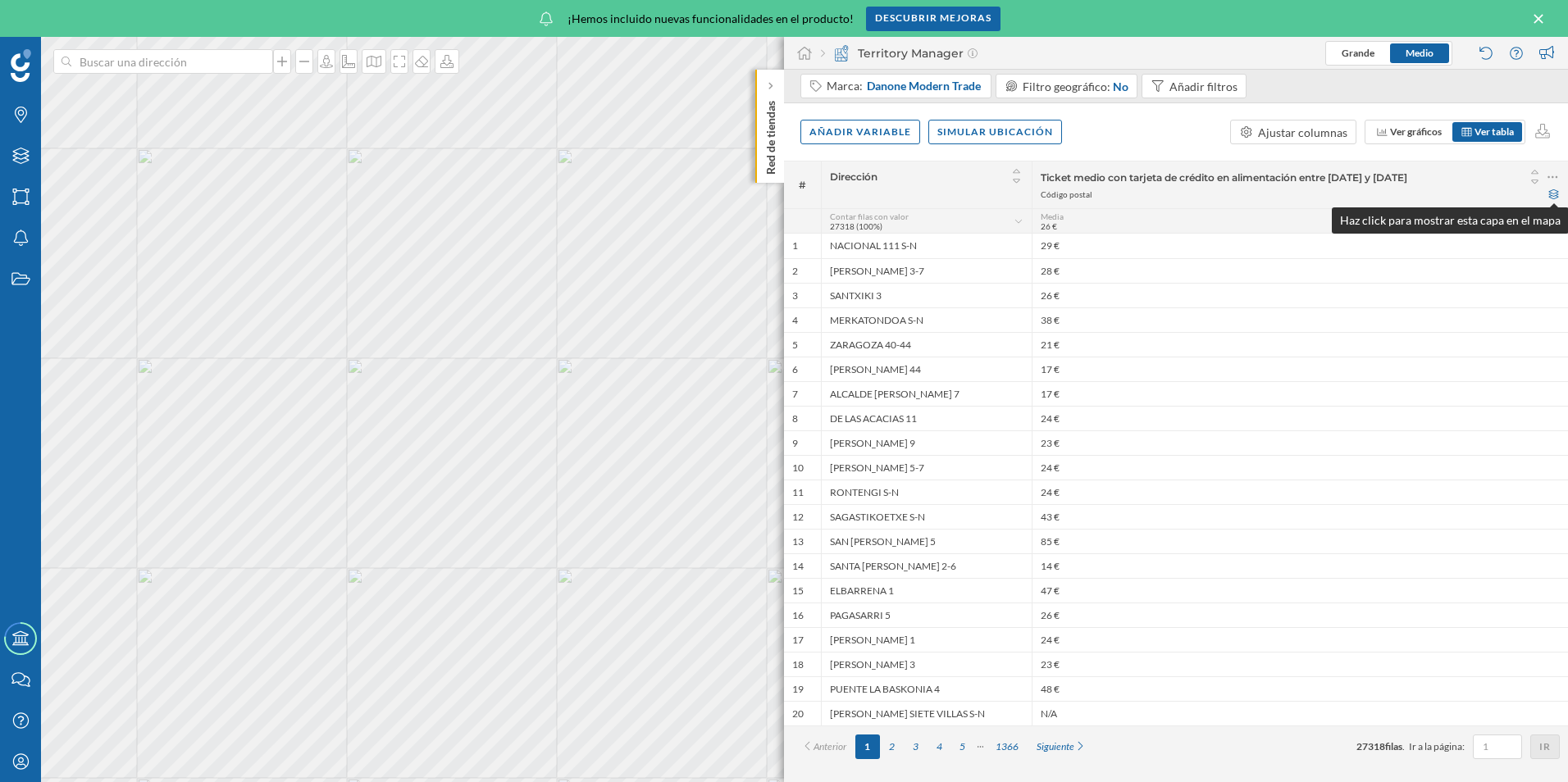
click at [1552, 196] on icon at bounding box center [1554, 194] width 12 height 10
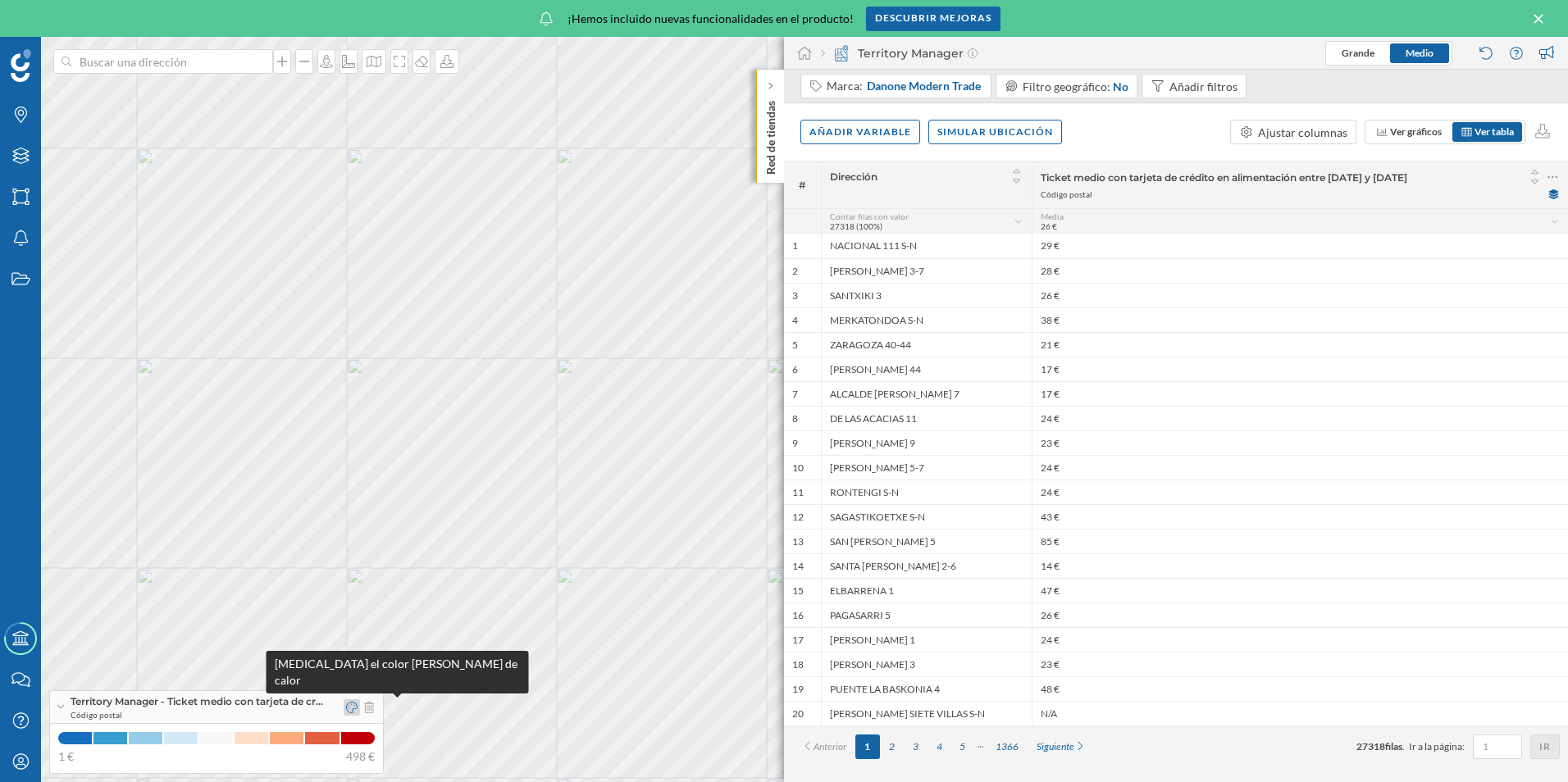
click at [357, 705] on icon at bounding box center [351, 707] width 12 height 12
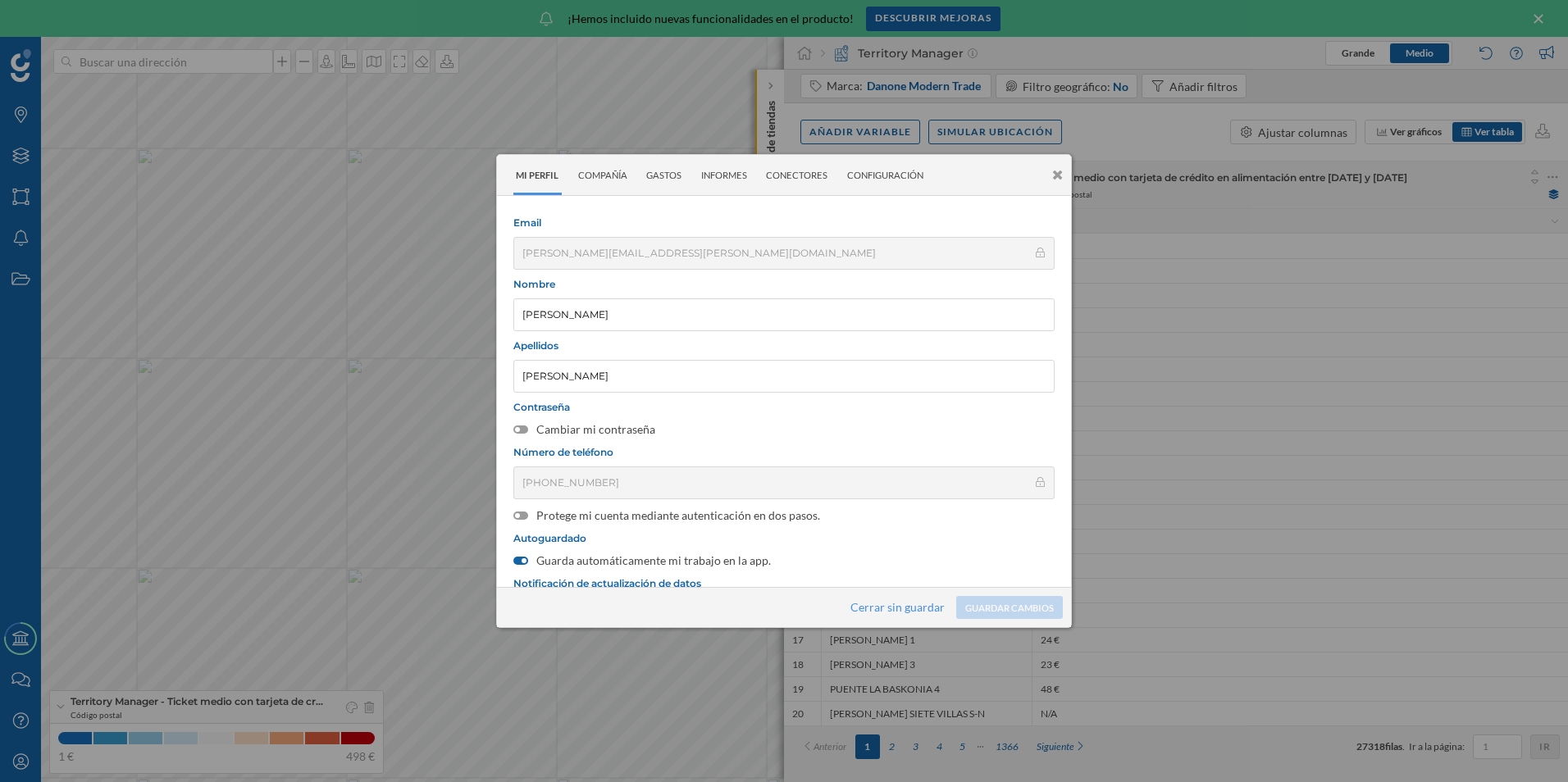
scroll to position [211, 0]
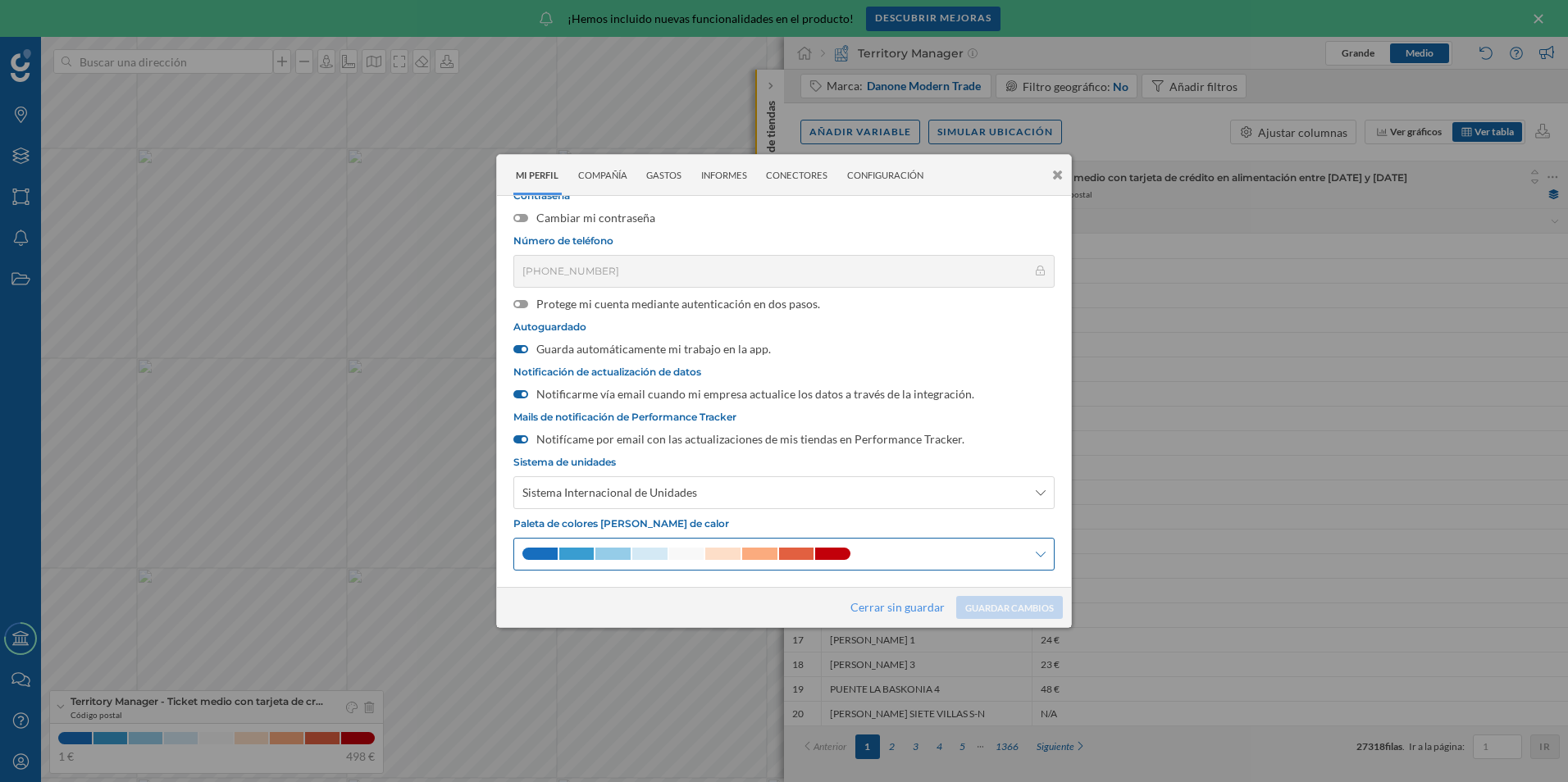
click at [686, 556] on span at bounding box center [687, 554] width 35 height 12
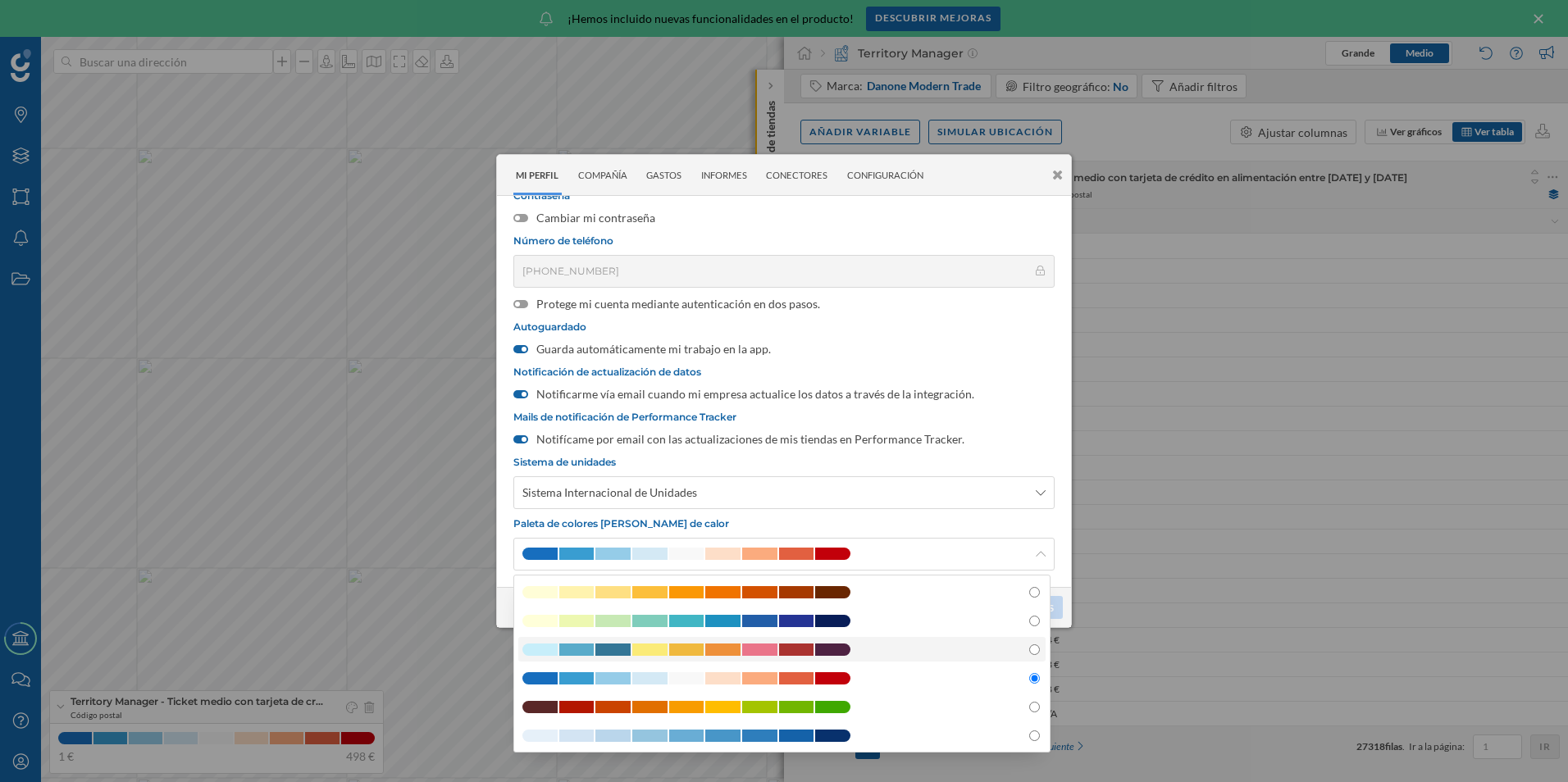
click at [651, 652] on span at bounding box center [650, 650] width 35 height 12
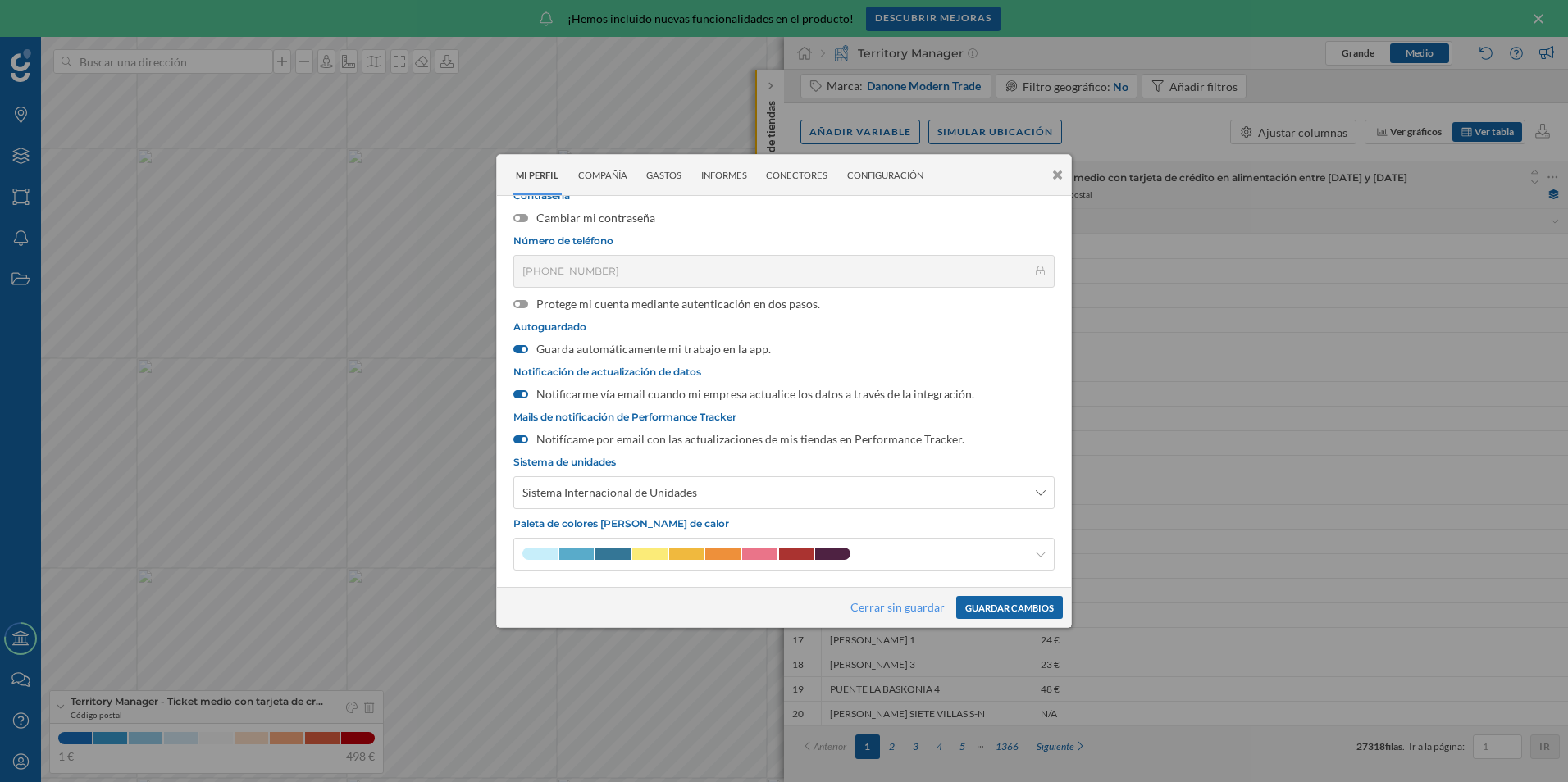
click at [994, 607] on button "Guardar cambios" at bounding box center [1010, 608] width 107 height 23
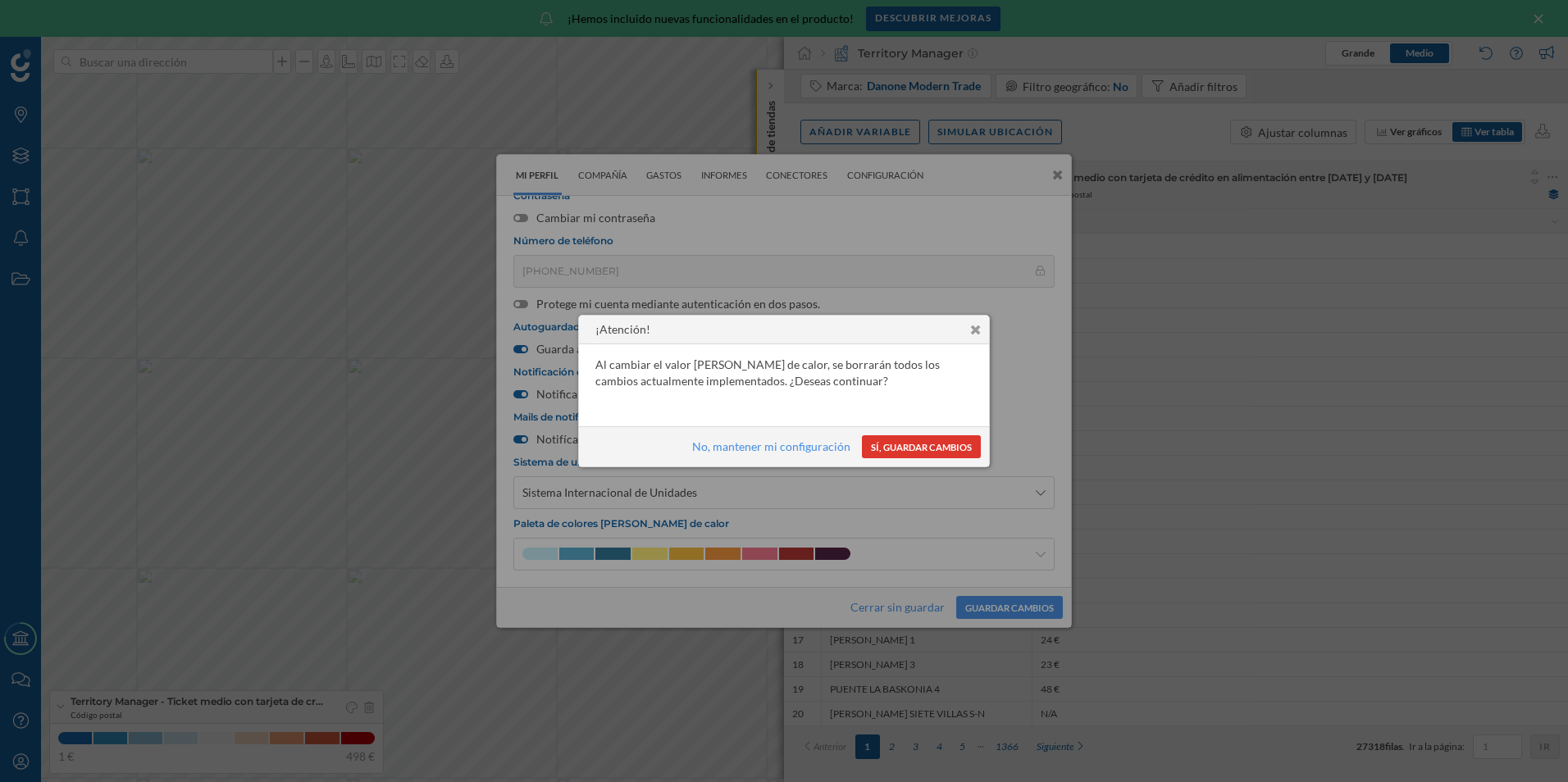
click at [919, 441] on button "Sí, guardar cambios" at bounding box center [921, 447] width 119 height 23
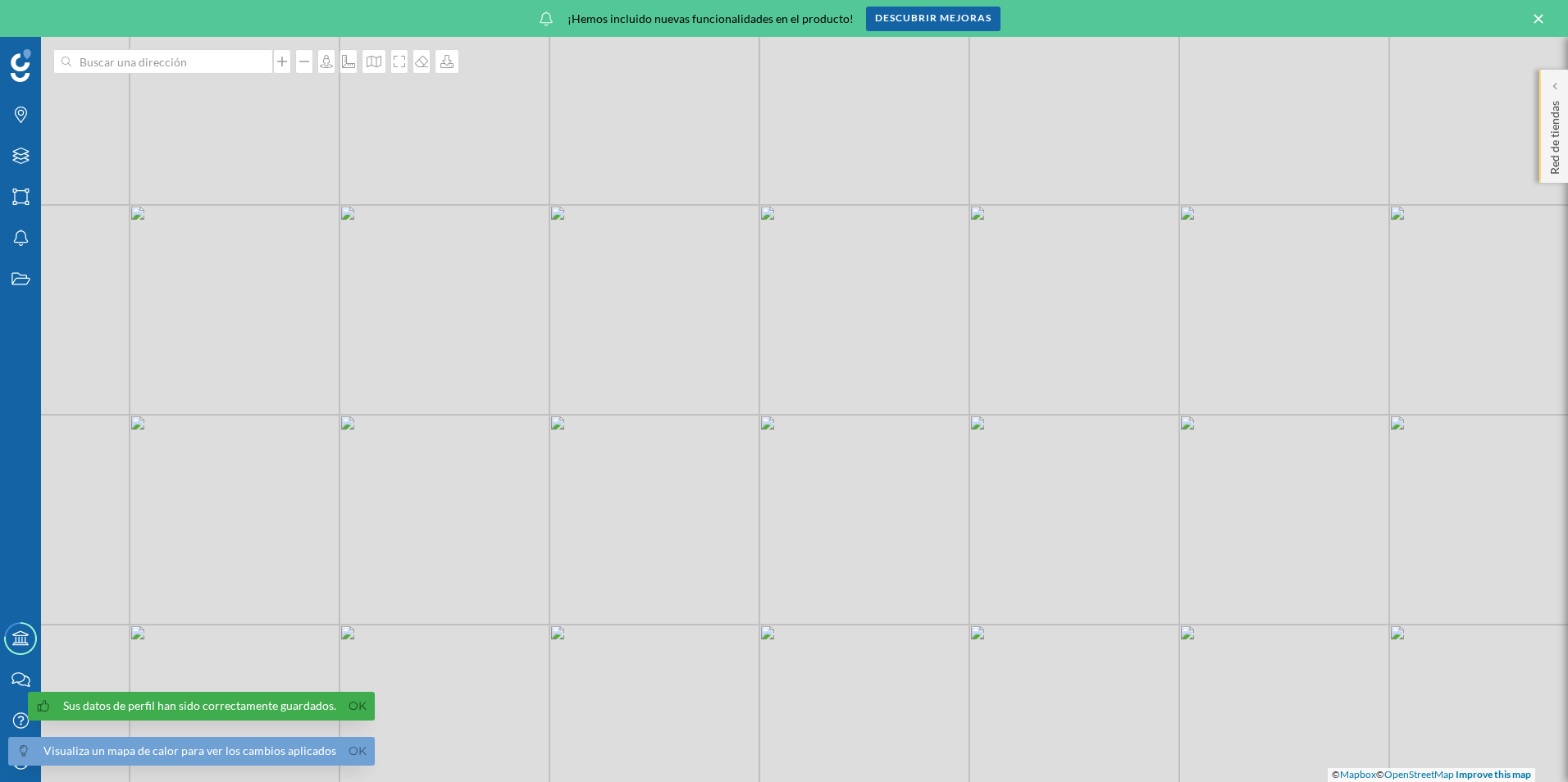
click at [1552, 99] on p "Red de tiendas" at bounding box center [1555, 134] width 17 height 80
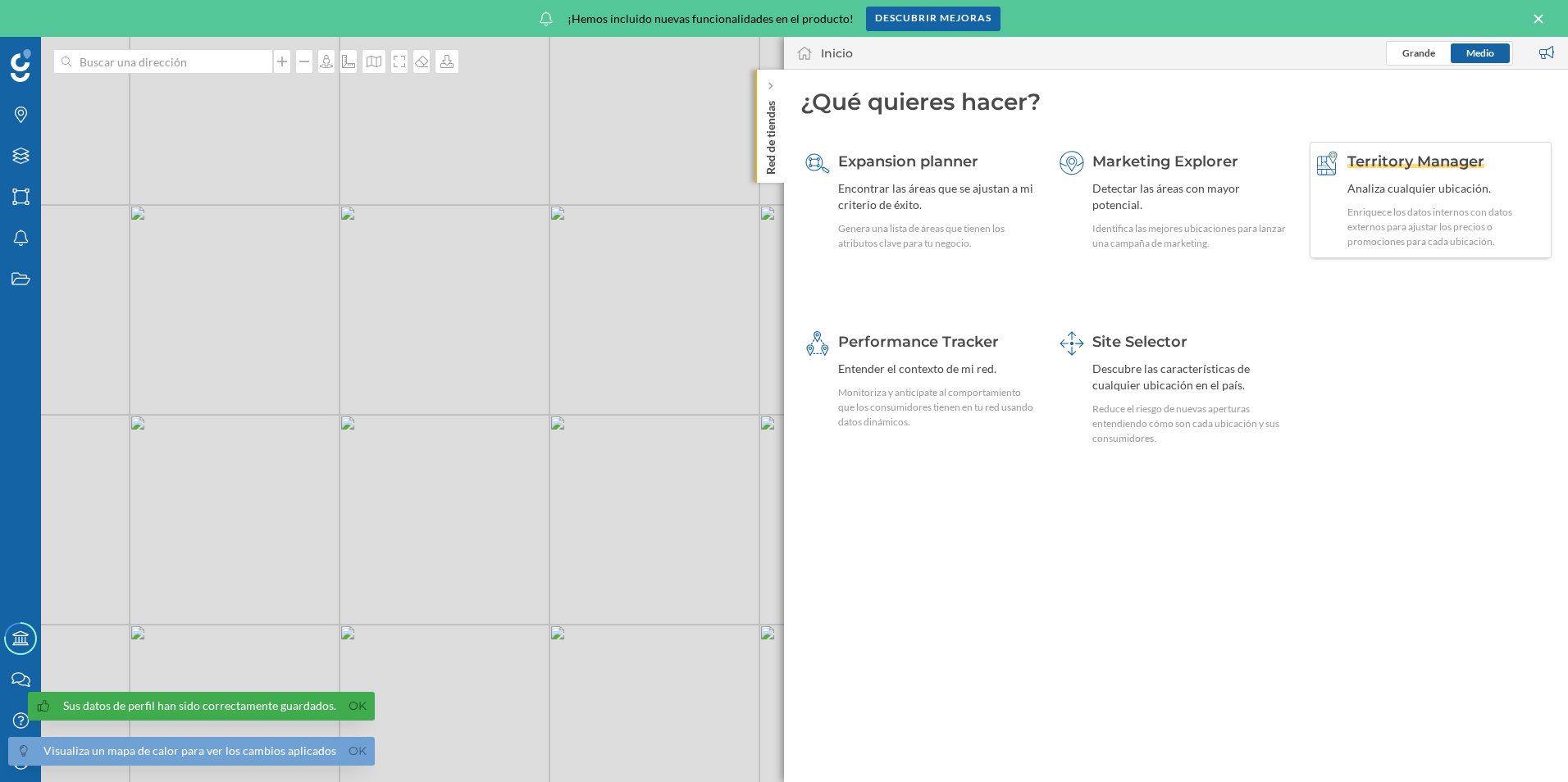
click at [1364, 158] on span "Territory Manager" at bounding box center [1416, 161] width 137 height 18
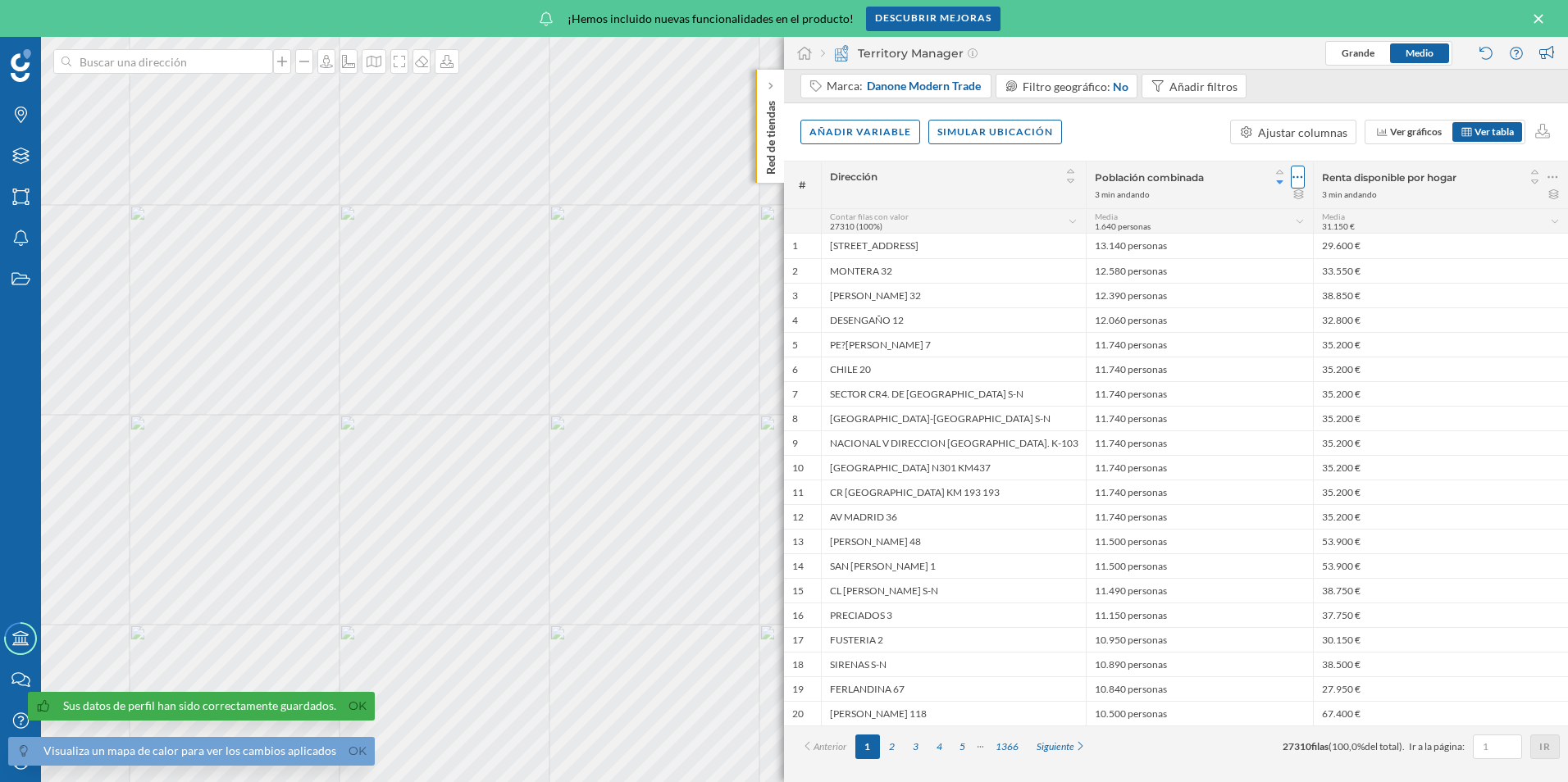
click at [1297, 179] on icon at bounding box center [1298, 177] width 11 height 17
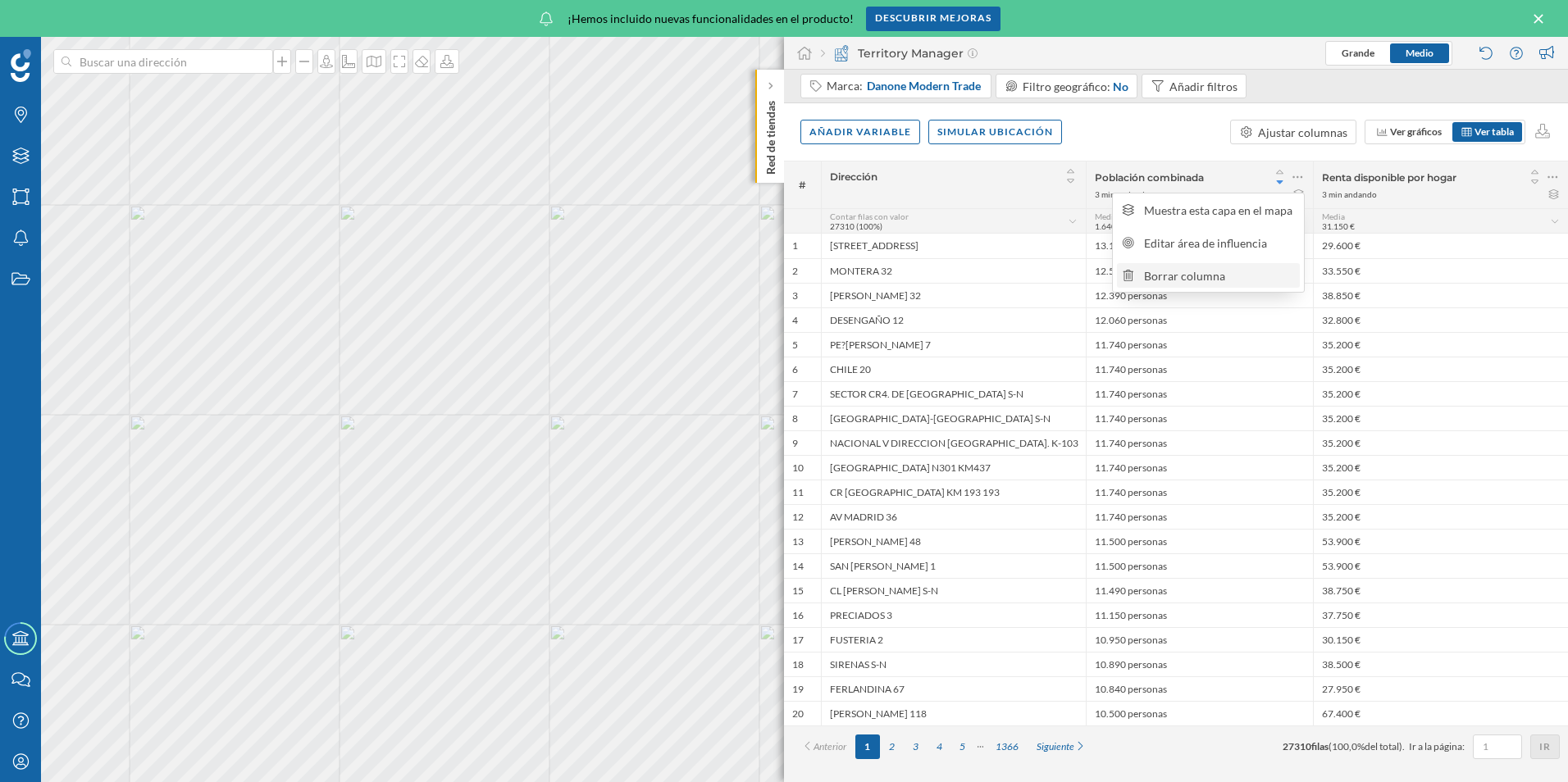
click at [1196, 270] on div "Borrar columna" at bounding box center [1219, 275] width 151 height 17
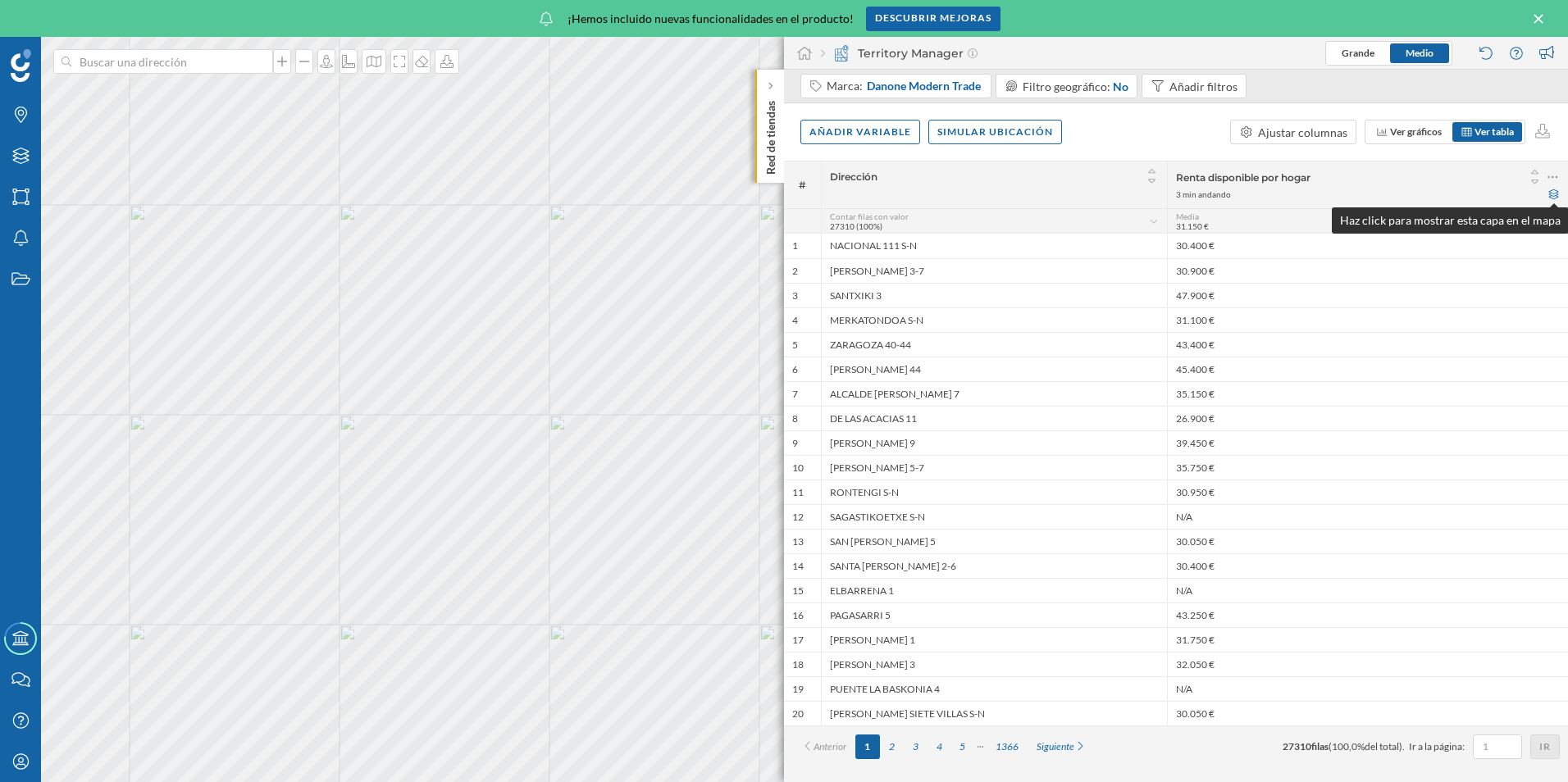
click at [1556, 191] on icon at bounding box center [1554, 194] width 12 height 10
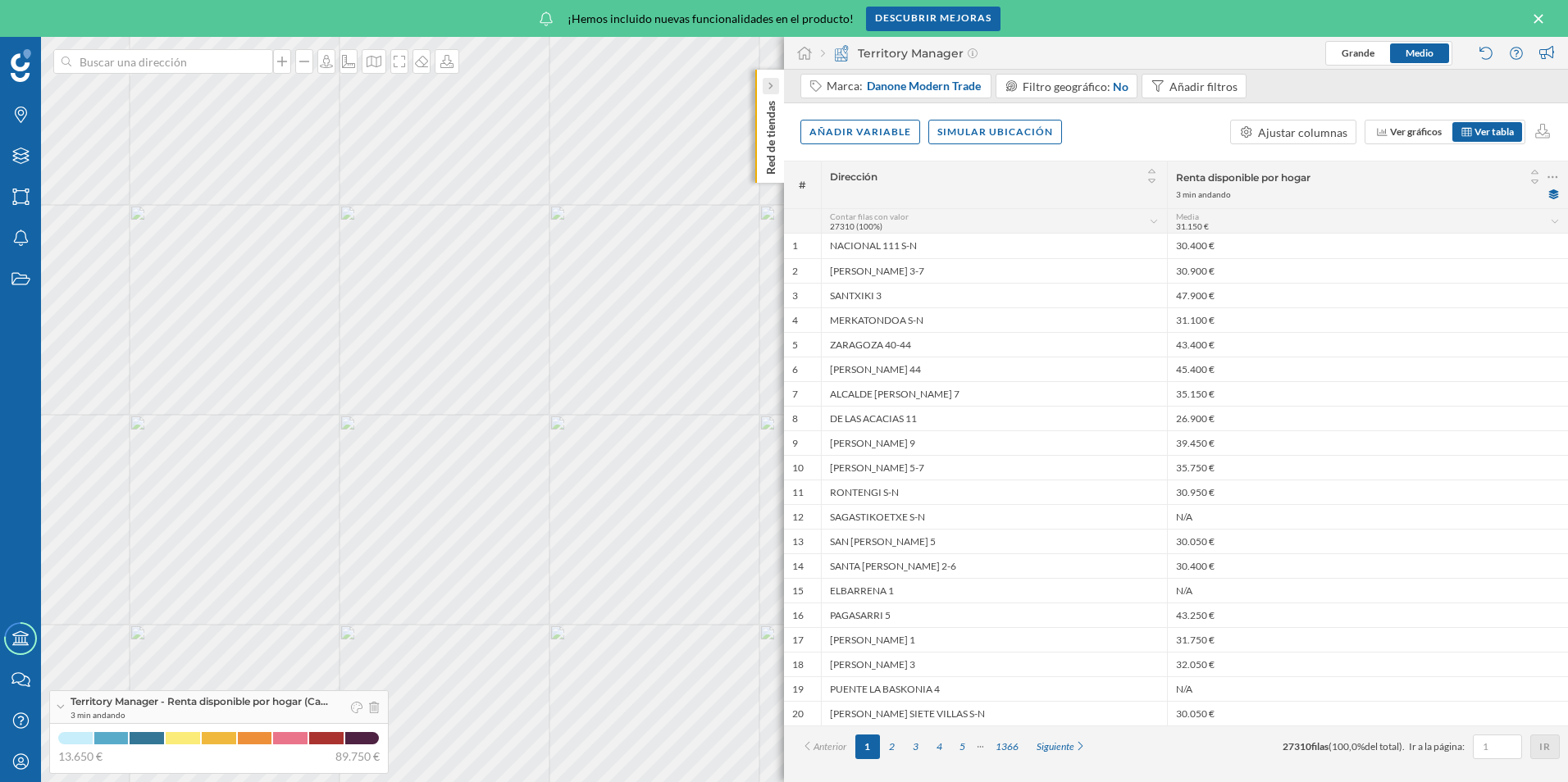
click at [772, 87] on icon at bounding box center [771, 87] width 4 height 7
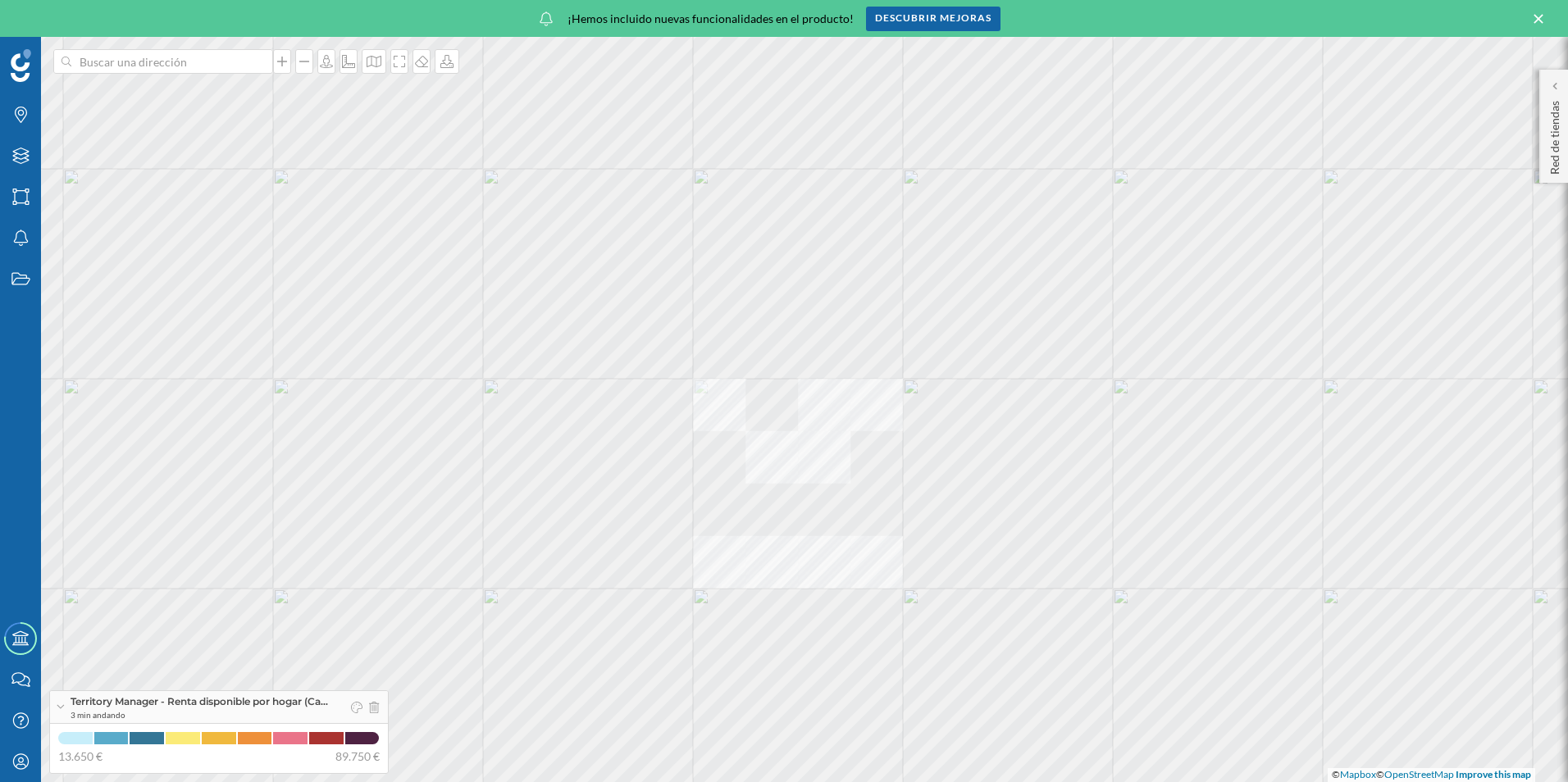
click at [763, 406] on div "© Mapbox © OpenStreetMap Improve this map" at bounding box center [784, 410] width 1568 height 746
